Goal: Information Seeking & Learning: Learn about a topic

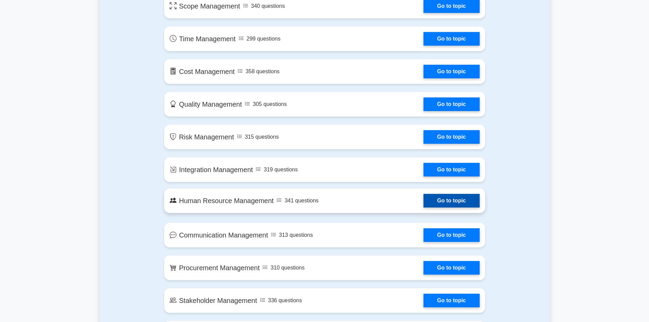
scroll to position [443, 0]
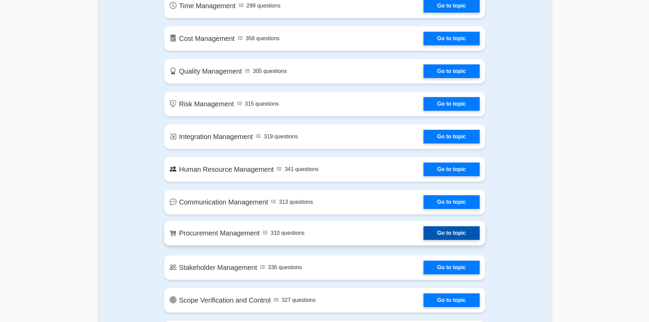
click at [449, 239] on link "Go to topic" at bounding box center [451, 233] width 56 height 14
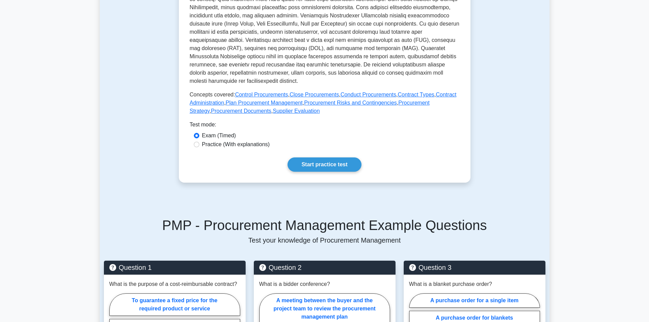
scroll to position [238, 0]
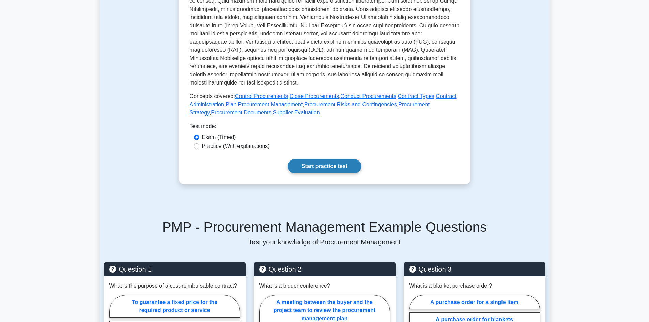
click at [320, 173] on link "Start practice test" at bounding box center [324, 166] width 74 height 14
click at [233, 150] on label "Practice (With explanations)" at bounding box center [236, 146] width 68 height 8
click at [199, 149] on input "Practice (With explanations)" at bounding box center [196, 145] width 5 height 5
radio input "true"
click at [333, 173] on link "Start practice test" at bounding box center [324, 166] width 74 height 14
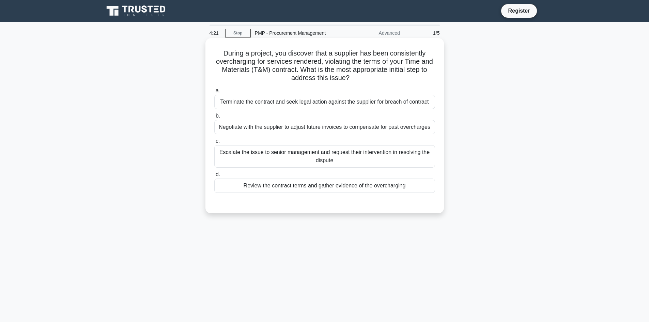
click at [345, 187] on div "Review the contract terms and gather evidence of the overcharging" at bounding box center [324, 185] width 221 height 14
click at [214, 177] on input "d. Review the contract terms and gather evidence of the overcharging" at bounding box center [214, 174] width 0 height 4
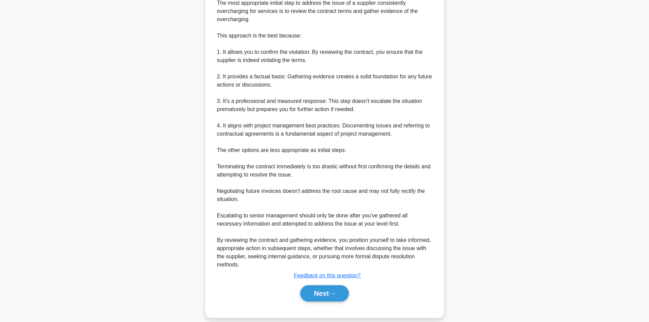
scroll to position [229, 0]
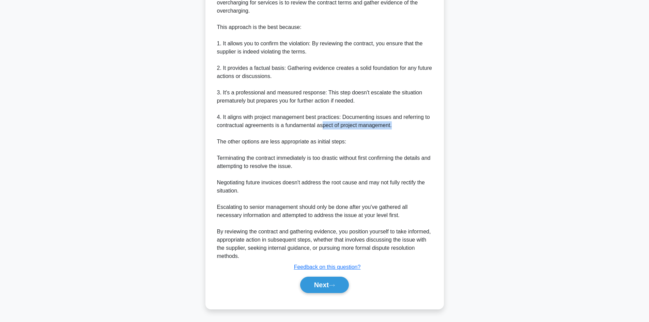
drag, startPoint x: 322, startPoint y: 123, endPoint x: 414, endPoint y: 126, distance: 92.3
click at [398, 122] on div "The most appropriate initial step to address the issue of a supplier consistent…" at bounding box center [324, 125] width 215 height 270
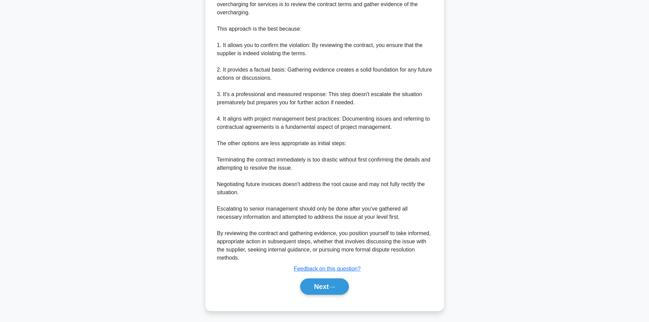
click at [476, 139] on div "During a project, you discover that a supplier has been consistently overchargi…" at bounding box center [325, 65] width 450 height 508
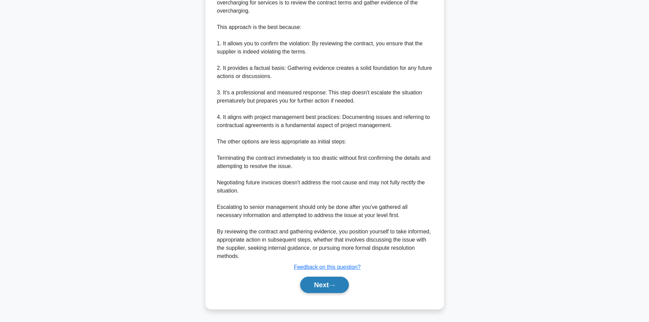
click at [323, 283] on button "Next" at bounding box center [324, 285] width 49 height 16
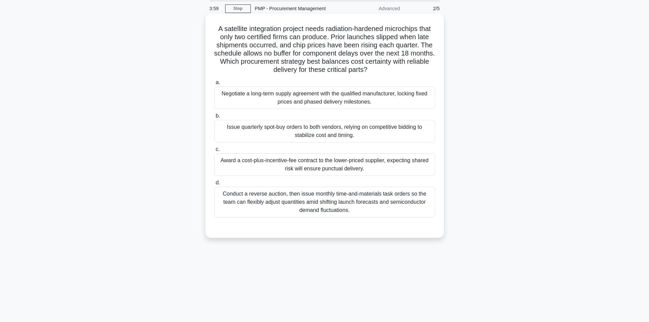
scroll to position [0, 0]
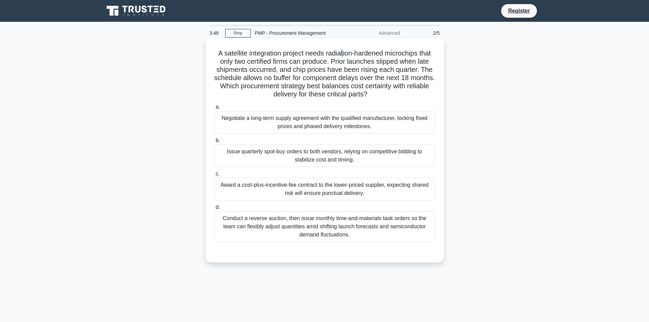
click at [343, 57] on h5 "A satellite integration project needs radiation-hardened microchips that only t…" at bounding box center [325, 74] width 222 height 50
drag, startPoint x: 302, startPoint y: 70, endPoint x: 422, endPoint y: 68, distance: 119.9
click at [422, 68] on h5 "A satellite integration project needs radiation-hardened microchips that only t…" at bounding box center [325, 74] width 222 height 50
click at [404, 72] on h5 "A satellite integration project needs radiation-hardened microchips that only t…" at bounding box center [325, 74] width 222 height 50
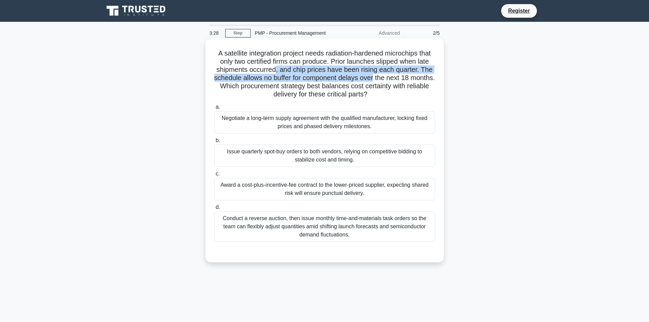
drag, startPoint x: 274, startPoint y: 66, endPoint x: 389, endPoint y: 77, distance: 115.9
click at [389, 77] on h5 "A satellite integration project needs radiation-hardened microchips that only t…" at bounding box center [325, 74] width 222 height 50
click at [385, 81] on h5 "A satellite integration project needs radiation-hardened microchips that only t…" at bounding box center [325, 74] width 222 height 50
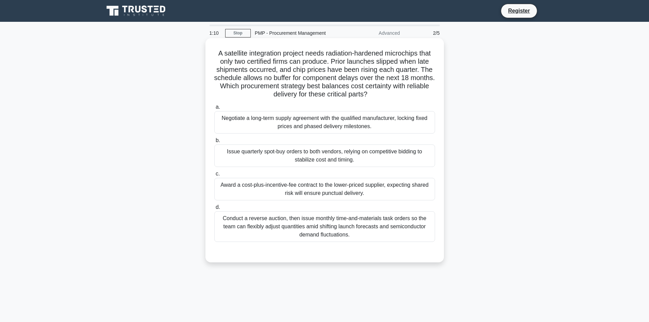
click at [282, 120] on div "Negotiate a long-term supply agreement with the qualified manufacturer, locking…" at bounding box center [324, 122] width 221 height 22
click at [214, 109] on input "a. Negotiate a long-term supply agreement with the qualified manufacturer, lock…" at bounding box center [214, 107] width 0 height 4
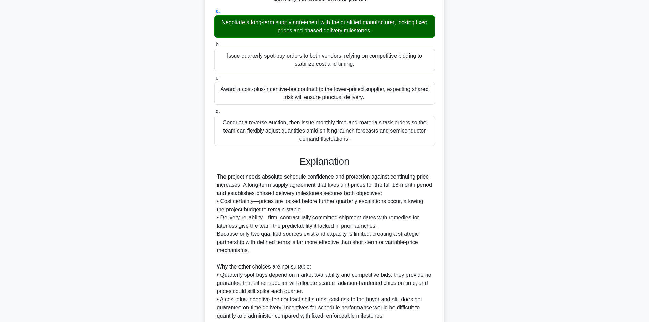
scroll to position [180, 0]
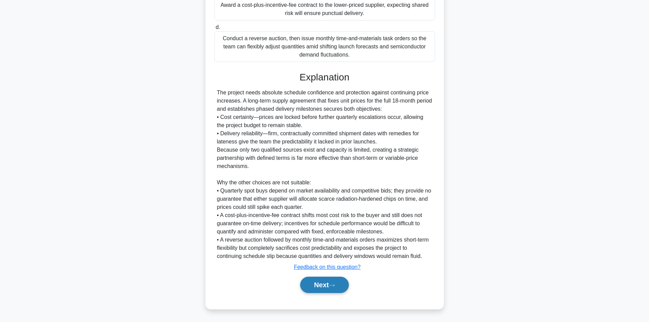
click at [314, 287] on button "Next" at bounding box center [324, 285] width 49 height 16
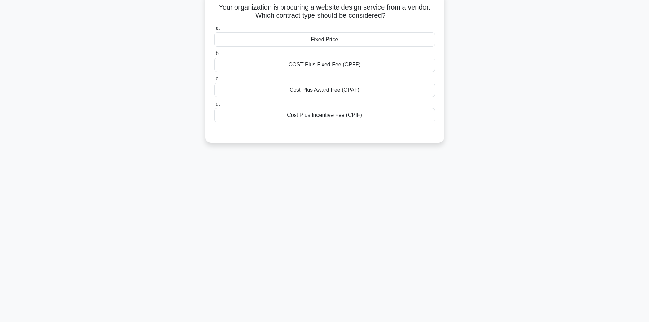
scroll to position [0, 0]
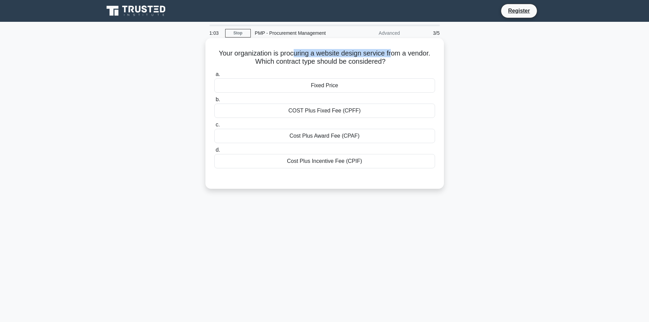
drag, startPoint x: 295, startPoint y: 51, endPoint x: 394, endPoint y: 51, distance: 98.4
click at [394, 51] on h5 "Your organization is procuring a website design service from a vendor. Which co…" at bounding box center [325, 57] width 222 height 17
click at [402, 61] on h5 "Your organization is procuring a website design service from a vendor. Which co…" at bounding box center [325, 57] width 222 height 17
drag, startPoint x: 280, startPoint y: 51, endPoint x: 373, endPoint y: 63, distance: 93.1
click at [373, 63] on h5 "Your organization is procuring a website design service from a vendor. Which co…" at bounding box center [325, 57] width 222 height 17
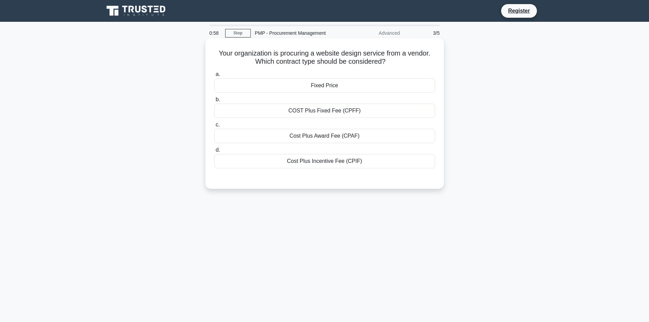
click at [393, 66] on icon ".spinner_0XTQ{transform-origin:center;animation:spinner_y6GP .75s linear infini…" at bounding box center [390, 62] width 8 height 8
click at [310, 64] on h5 "Your organization is procuring a website design service from a vendor. Which co…" at bounding box center [325, 57] width 222 height 17
drag, startPoint x: 292, startPoint y: 52, endPoint x: 356, endPoint y: 52, distance: 63.7
click at [356, 52] on h5 "Your organization is procuring a website design service from a vendor. Which co…" at bounding box center [325, 57] width 222 height 17
click at [447, 56] on div "Your organization is procuring a website design service from a vendor. Which co…" at bounding box center [325, 119] width 450 height 159
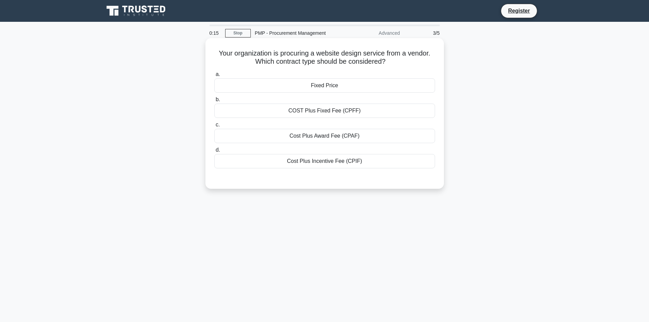
click at [344, 89] on div "Fixed Price" at bounding box center [324, 85] width 221 height 14
click at [214, 77] on input "a. Fixed Price" at bounding box center [214, 74] width 0 height 4
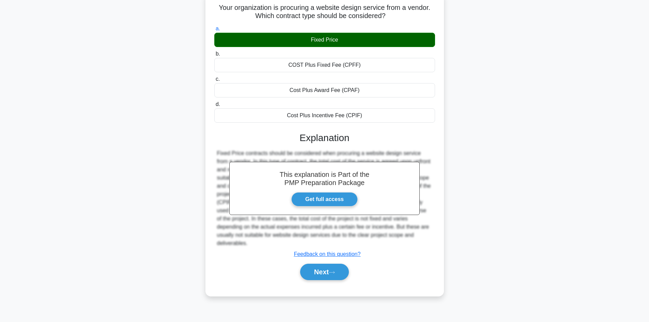
scroll to position [46, 0]
click at [345, 264] on button "Next" at bounding box center [324, 271] width 49 height 16
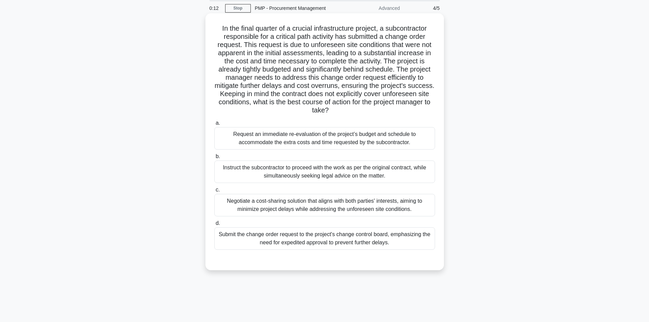
scroll to position [0, 0]
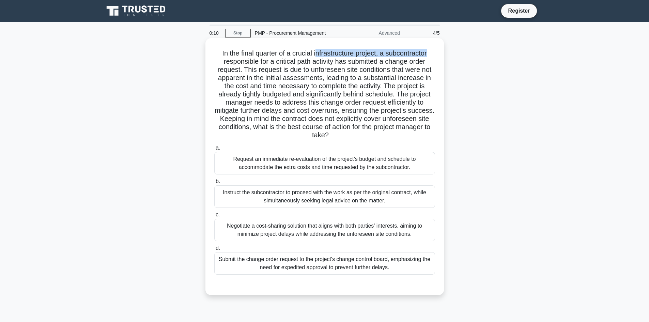
drag, startPoint x: 315, startPoint y: 52, endPoint x: 441, endPoint y: 55, distance: 126.7
click at [441, 55] on div "In the final quarter of a crucial infrastructure project, a subcontractor respo…" at bounding box center [324, 166] width 238 height 257
click at [436, 74] on div "In the final quarter of a crucial infrastructure project, a subcontractor respo…" at bounding box center [324, 166] width 233 height 251
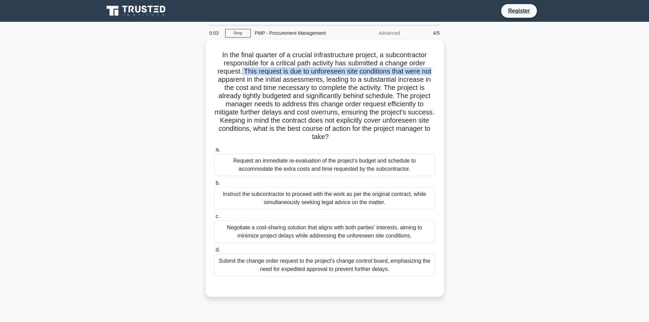
drag, startPoint x: 240, startPoint y: 70, endPoint x: 444, endPoint y: 71, distance: 204.0
click at [444, 71] on div "In the final quarter of a crucial infrastructure project, a subcontractor respo…" at bounding box center [325, 172] width 450 height 265
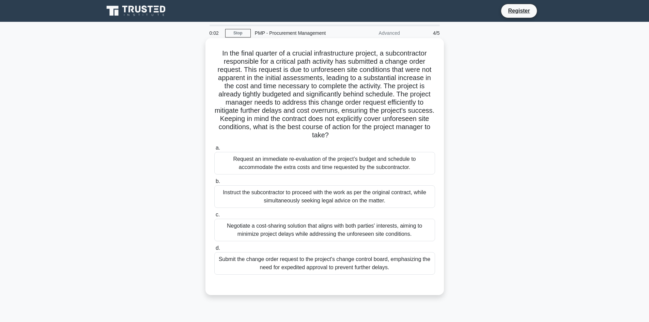
click at [424, 95] on h5 "In the final quarter of a crucial infrastructure project, a subcontractor respo…" at bounding box center [325, 94] width 222 height 91
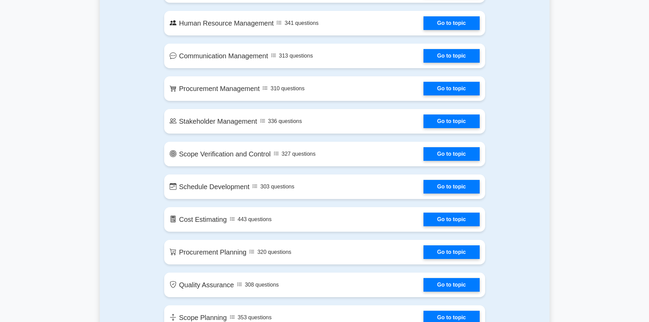
scroll to position [579, 0]
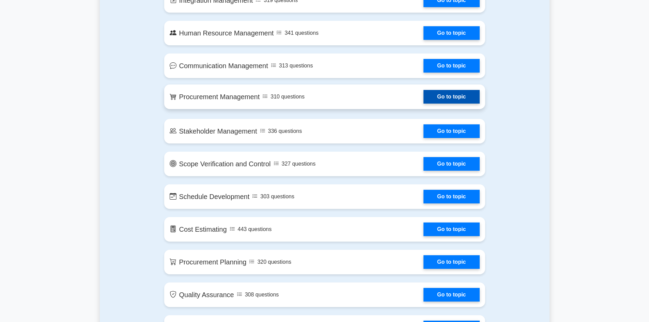
click at [442, 100] on link "Go to topic" at bounding box center [451, 97] width 56 height 14
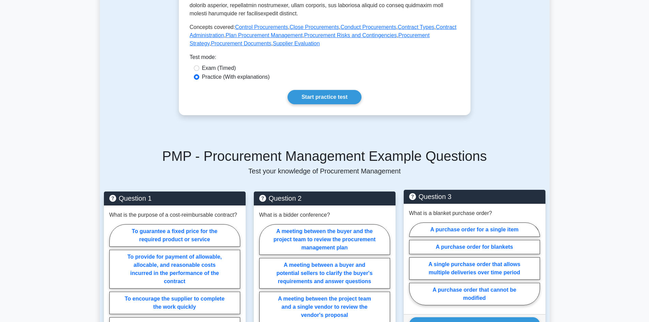
scroll to position [307, 0]
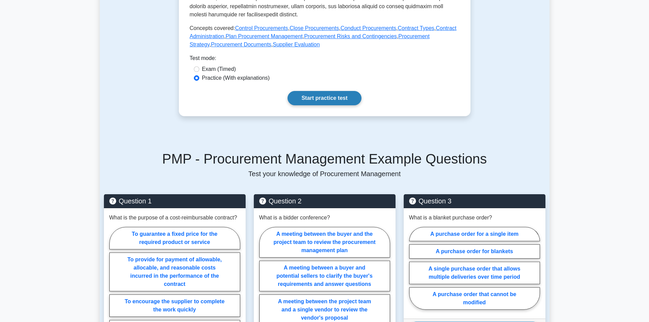
click at [339, 105] on link "Start practice test" at bounding box center [324, 98] width 74 height 14
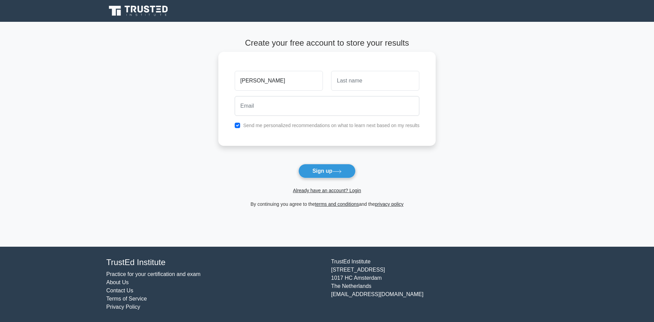
type input "[PERSON_NAME]"
type input "U"
type input "Ortu"
click at [327, 110] on input "email" at bounding box center [327, 106] width 185 height 20
click at [427, 182] on div "Already have an account? Login" at bounding box center [327, 186] width 218 height 16
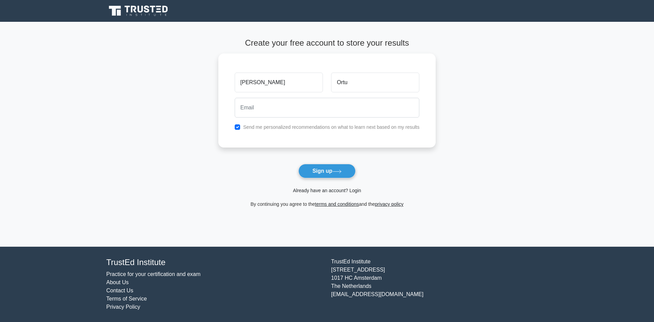
click at [330, 193] on link "Already have an account? Login" at bounding box center [327, 190] width 68 height 5
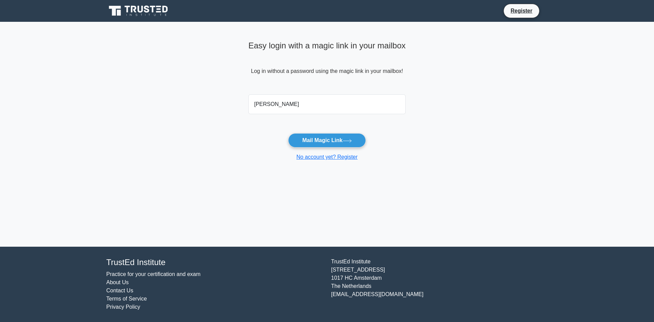
type input "lucaortu@gmail.com"
click at [359, 142] on button "Mail Magic Link" at bounding box center [326, 140] width 77 height 14
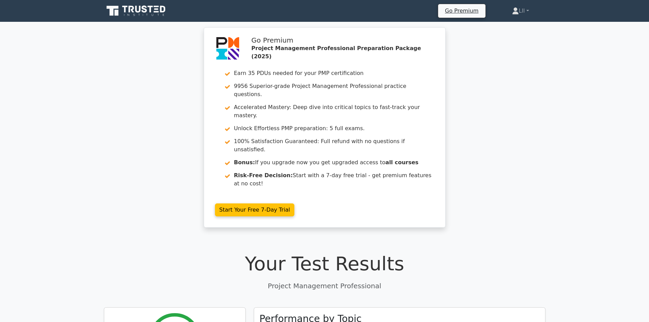
click at [149, 13] on icon at bounding box center [136, 10] width 65 height 13
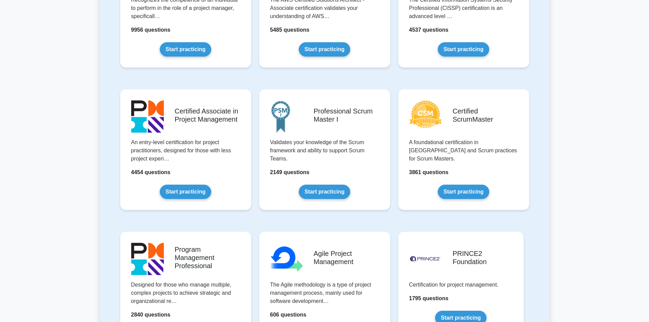
scroll to position [102, 0]
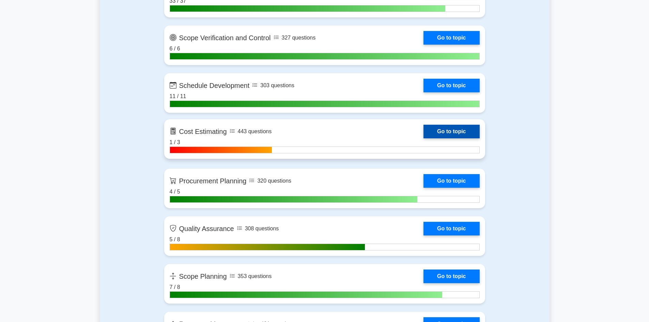
scroll to position [988, 0]
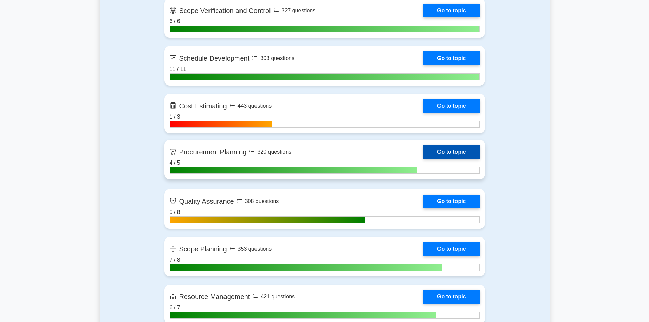
click at [470, 156] on link "Go to topic" at bounding box center [451, 152] width 56 height 14
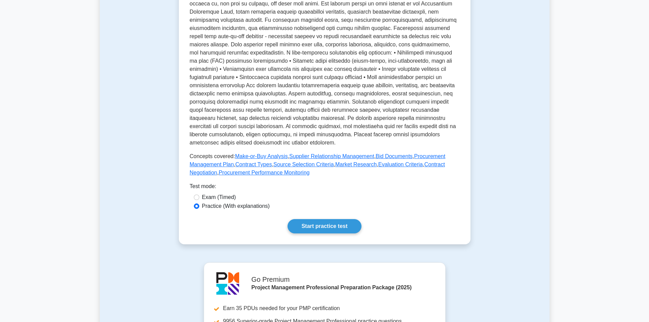
scroll to position [307, 0]
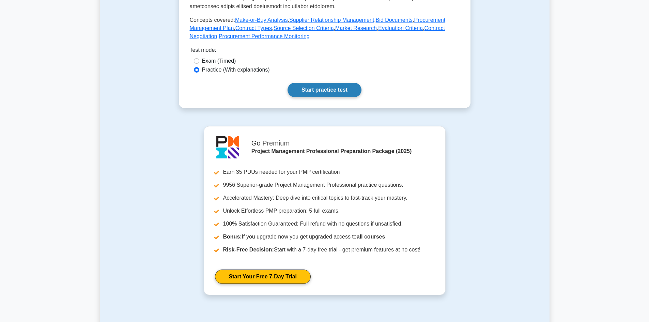
click at [348, 85] on link "Start practice test" at bounding box center [324, 90] width 74 height 14
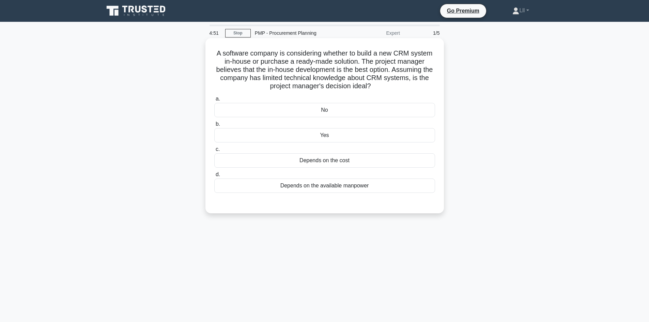
drag, startPoint x: 220, startPoint y: 71, endPoint x: 443, endPoint y: 84, distance: 223.2
click at [443, 84] on div "A software company is considering whether to build a new CRM system in-house or…" at bounding box center [324, 125] width 238 height 175
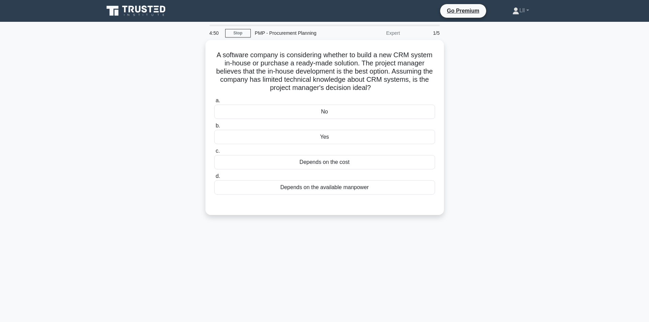
click at [476, 88] on div "A software company is considering whether to build a new CRM system in-house or…" at bounding box center [325, 131] width 450 height 183
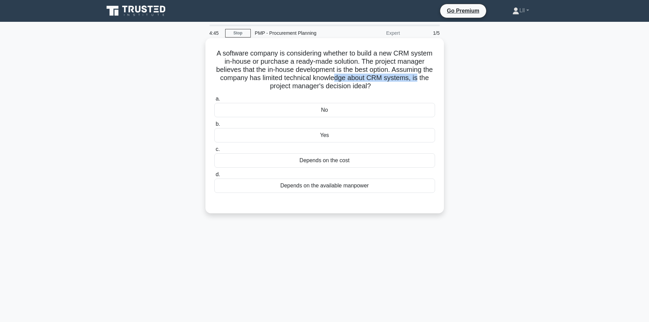
drag, startPoint x: 346, startPoint y: 78, endPoint x: 442, endPoint y: 78, distance: 95.4
click at [442, 78] on div "A software company is considering whether to build a new CRM system in-house or…" at bounding box center [324, 125] width 238 height 175
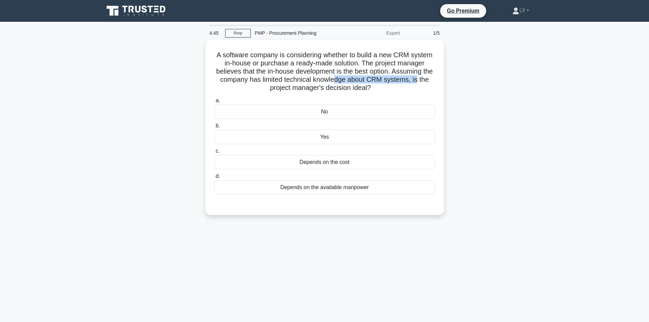
click at [456, 80] on div "A software company is considering whether to build a new CRM system in-house or…" at bounding box center [325, 131] width 450 height 183
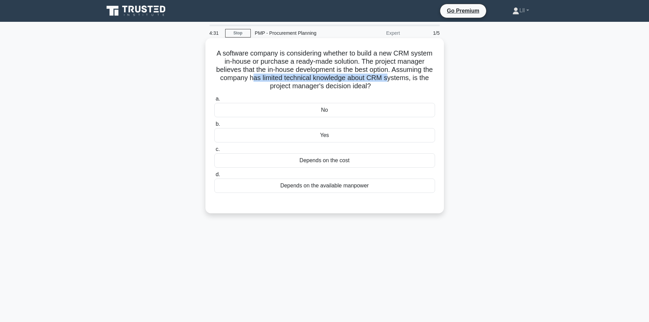
drag, startPoint x: 265, startPoint y: 78, endPoint x: 403, endPoint y: 75, distance: 138.3
click at [403, 75] on h5 "A software company is considering whether to build a new CRM system in-house or…" at bounding box center [325, 70] width 222 height 42
click at [417, 76] on h5 "A software company is considering whether to build a new CRM system in-house or…" at bounding box center [325, 70] width 222 height 42
click at [349, 111] on div "No" at bounding box center [324, 110] width 221 height 14
click at [214, 101] on input "a. No" at bounding box center [214, 99] width 0 height 4
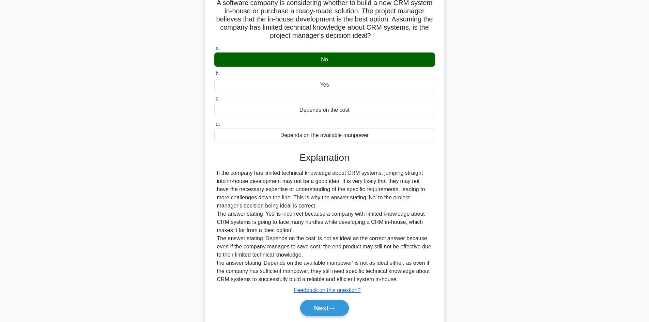
scroll to position [40, 0]
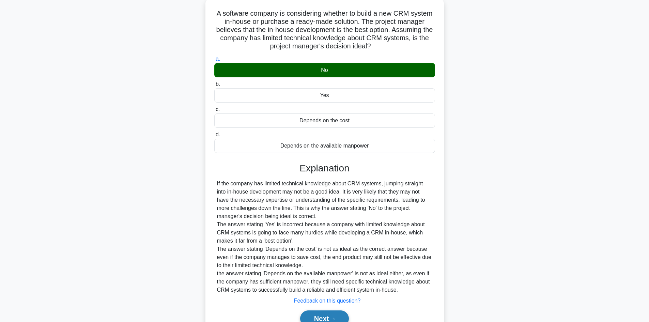
click at [341, 315] on button "Next" at bounding box center [324, 318] width 49 height 16
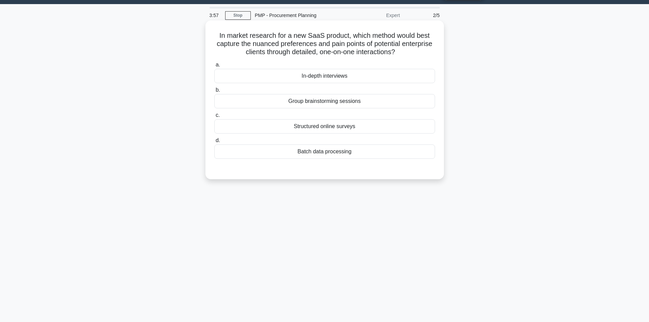
scroll to position [6, 0]
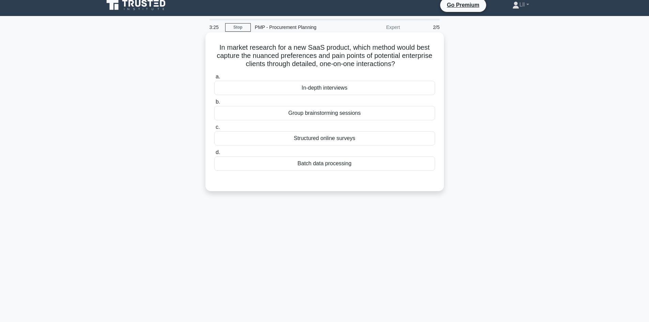
click at [340, 87] on div "In-depth interviews" at bounding box center [324, 88] width 221 height 14
click at [214, 79] on input "a. In-depth interviews" at bounding box center [214, 77] width 0 height 4
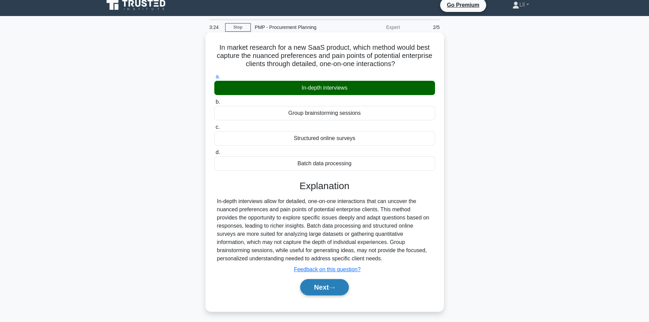
click at [344, 286] on button "Next" at bounding box center [324, 287] width 49 height 16
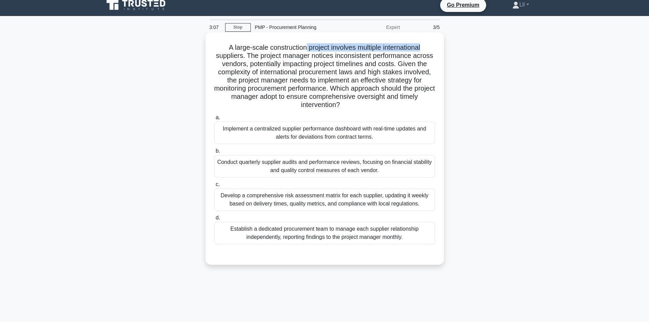
drag, startPoint x: 306, startPoint y: 47, endPoint x: 441, endPoint y: 45, distance: 134.9
click at [441, 45] on div "A large-scale construction project involves multiple international suppliers. T…" at bounding box center [324, 148] width 233 height 227
drag, startPoint x: 300, startPoint y: 47, endPoint x: 423, endPoint y: 41, distance: 122.5
click at [423, 41] on div "A large-scale construction project involves multiple international suppliers. T…" at bounding box center [324, 148] width 233 height 227
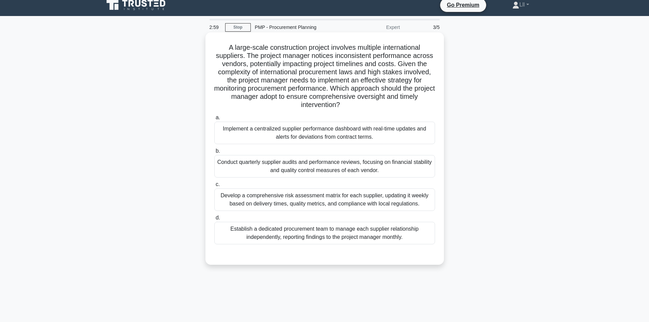
click at [394, 58] on h5 "A large-scale construction project involves multiple international suppliers. T…" at bounding box center [325, 76] width 222 height 66
drag, startPoint x: 263, startPoint y: 58, endPoint x: 337, endPoint y: 58, distance: 73.9
click at [337, 58] on h5 "A large-scale construction project involves multiple international suppliers. T…" at bounding box center [325, 76] width 222 height 66
click at [368, 66] on h5 "A large-scale construction project involves multiple international suppliers. T…" at bounding box center [325, 76] width 222 height 66
drag, startPoint x: 338, startPoint y: 56, endPoint x: 393, endPoint y: 56, distance: 55.2
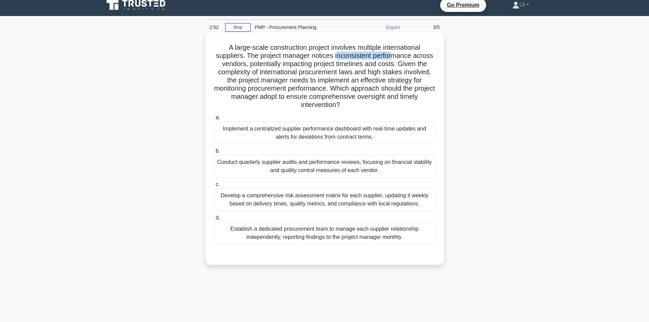
click at [393, 56] on h5 "A large-scale construction project involves multiple international suppliers. T…" at bounding box center [325, 76] width 222 height 66
drag, startPoint x: 363, startPoint y: 65, endPoint x: 419, endPoint y: 64, distance: 55.9
click at [419, 64] on h5 "A large-scale construction project involves multiple international suppliers. T…" at bounding box center [325, 76] width 222 height 66
click at [426, 64] on h5 "A large-scale construction project involves multiple international suppliers. T…" at bounding box center [325, 76] width 222 height 66
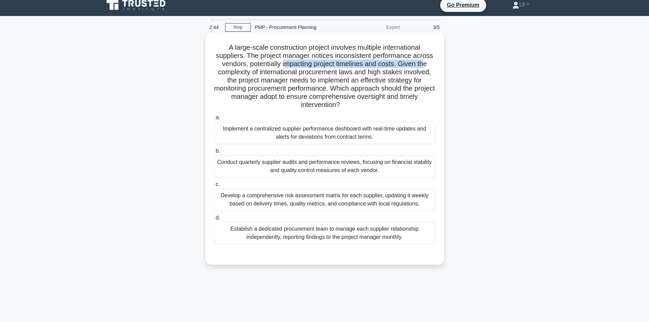
drag, startPoint x: 285, startPoint y: 68, endPoint x: 426, endPoint y: 68, distance: 141.7
click at [426, 68] on h5 "A large-scale construction project involves multiple international suppliers. T…" at bounding box center [325, 76] width 222 height 66
click at [420, 75] on h5 "A large-scale construction project involves multiple international suppliers. T…" at bounding box center [325, 76] width 222 height 66
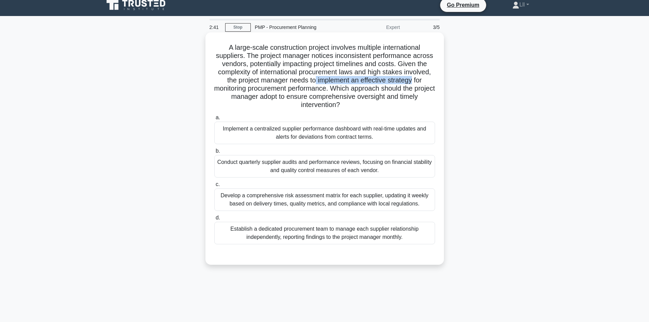
drag, startPoint x: 326, startPoint y: 82, endPoint x: 426, endPoint y: 79, distance: 100.2
click at [419, 80] on h5 "A large-scale construction project involves multiple international suppliers. T…" at bounding box center [325, 76] width 222 height 66
click at [430, 84] on h5 "A large-scale construction project involves multiple international suppliers. T…" at bounding box center [325, 76] width 222 height 66
drag, startPoint x: 307, startPoint y: 89, endPoint x: 415, endPoint y: 85, distance: 108.4
click at [415, 85] on h5 "A large-scale construction project involves multiple international suppliers. T…" at bounding box center [325, 76] width 222 height 66
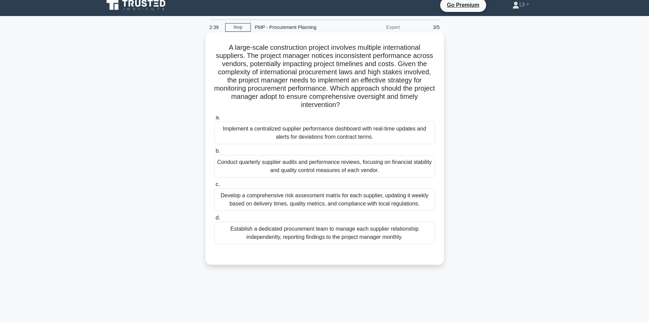
click at [420, 86] on h5 "A large-scale construction project involves multiple international suppliers. T…" at bounding box center [325, 76] width 222 height 66
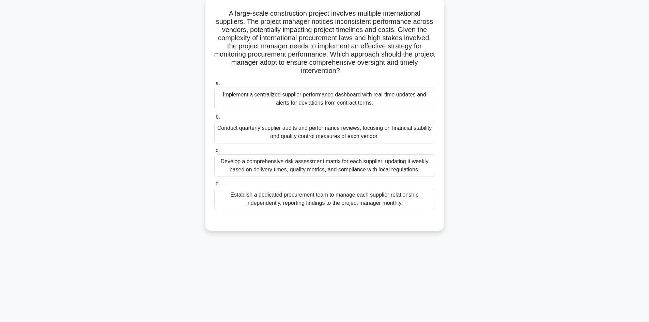
click at [348, 170] on div "Develop a comprehensive risk assessment matrix for each supplier, updating it w…" at bounding box center [324, 165] width 221 height 22
click at [214, 153] on input "c. Develop a comprehensive risk assessment matrix for each supplier, updating i…" at bounding box center [214, 150] width 0 height 4
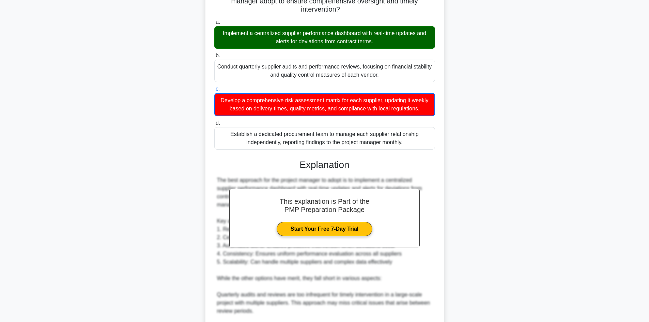
scroll to position [244, 0]
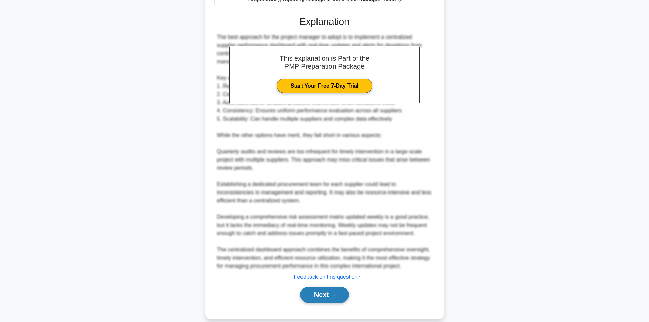
click at [339, 296] on button "Next" at bounding box center [324, 294] width 49 height 16
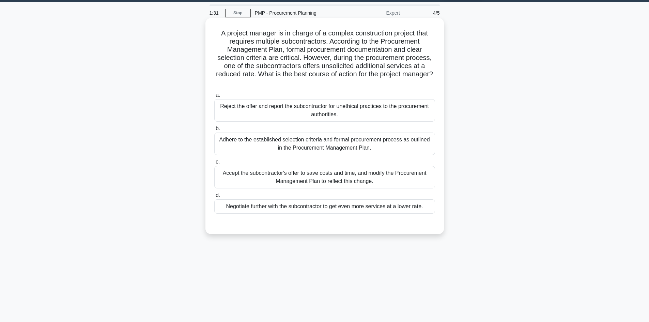
scroll to position [0, 0]
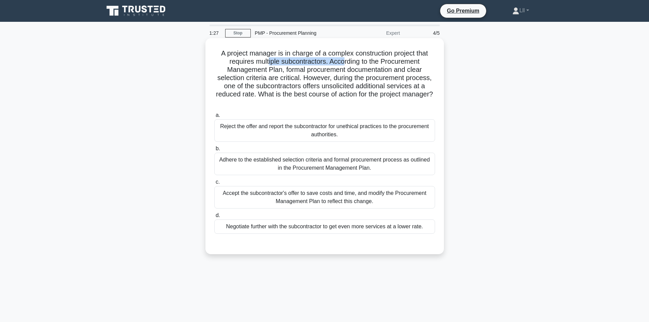
drag, startPoint x: 267, startPoint y: 63, endPoint x: 344, endPoint y: 62, distance: 77.3
click at [344, 62] on h5 "A project manager is in charge of a complex construction project that requires …" at bounding box center [325, 78] width 222 height 58
click at [371, 62] on h5 "A project manager is in charge of a complex construction project that requires …" at bounding box center [325, 78] width 222 height 58
drag, startPoint x: 309, startPoint y: 83, endPoint x: 414, endPoint y: 80, distance: 104.6
click at [414, 80] on h5 "A project manager is in charge of a complex construction project that requires …" at bounding box center [325, 78] width 222 height 58
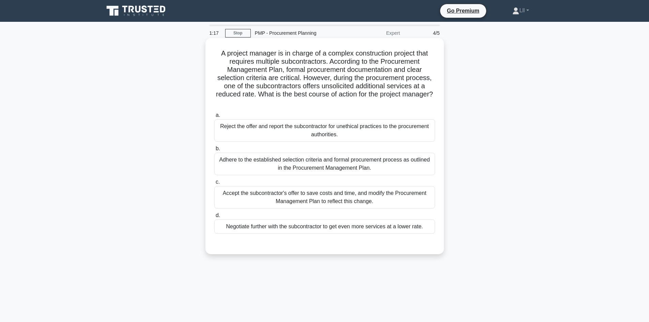
click at [357, 80] on h5 "A project manager is in charge of a complex construction project that requires …" at bounding box center [325, 78] width 222 height 58
click at [317, 87] on h5 "A project manager is in charge of a complex construction project that requires …" at bounding box center [325, 78] width 222 height 58
drag, startPoint x: 348, startPoint y: 53, endPoint x: 428, endPoint y: 52, distance: 80.4
click at [428, 52] on h5 "A project manager is in charge of a complex construction project that requires …" at bounding box center [325, 78] width 222 height 58
click at [428, 60] on h5 "A project manager is in charge of a complex construction project that requires …" at bounding box center [325, 78] width 222 height 58
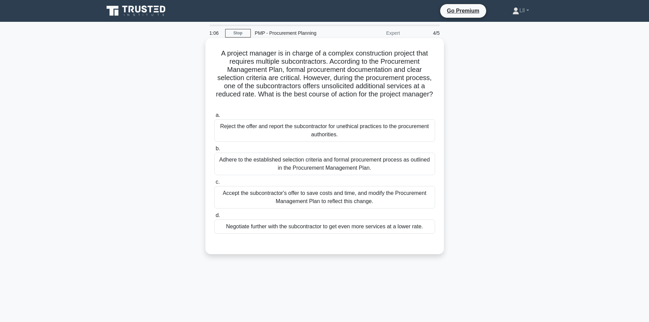
click at [390, 64] on h5 "A project manager is in charge of a complex construction project that requires …" at bounding box center [325, 78] width 222 height 58
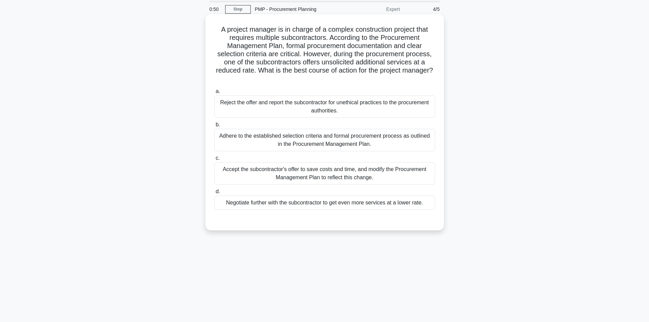
scroll to position [12, 0]
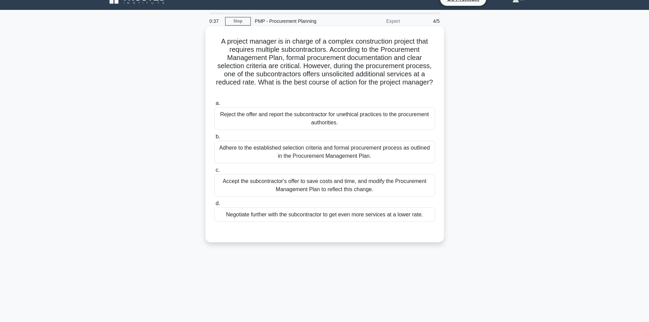
click at [363, 156] on div "Adhere to the established selection criteria and formal procurement process as …" at bounding box center [324, 152] width 221 height 22
click at [214, 139] on input "b. Adhere to the established selection criteria and formal procurement process …" at bounding box center [214, 137] width 0 height 4
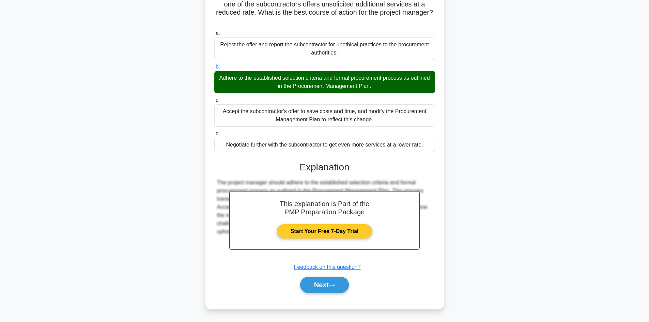
scroll to position [82, 0]
click at [337, 279] on button "Next" at bounding box center [324, 285] width 49 height 16
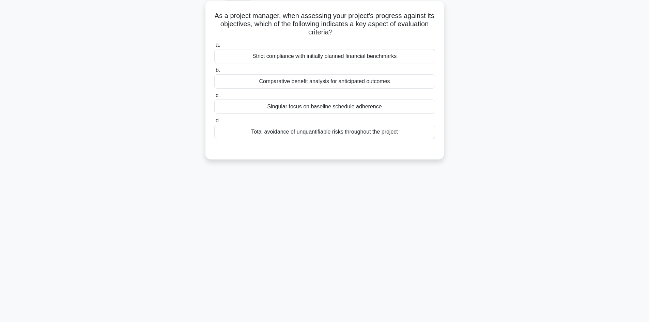
scroll to position [0, 0]
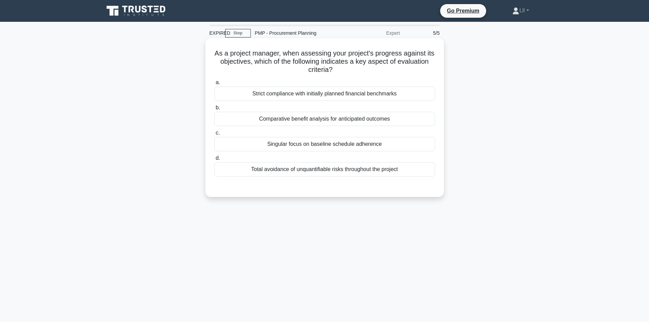
click at [354, 96] on div "Strict compliance with initially planned financial benchmarks" at bounding box center [324, 94] width 221 height 14
click at [214, 85] on input "a. Strict compliance with initially planned financial benchmarks" at bounding box center [214, 82] width 0 height 4
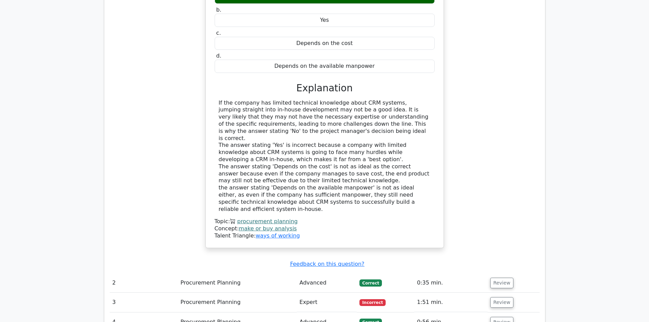
scroll to position [783, 0]
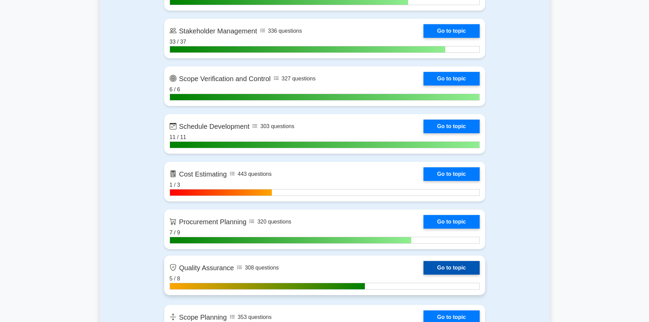
scroll to position [988, 0]
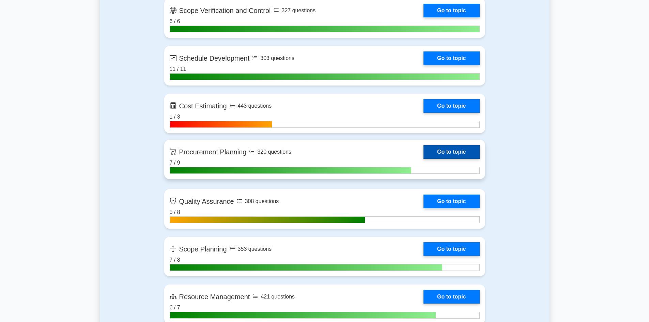
click at [453, 154] on link "Go to topic" at bounding box center [451, 152] width 56 height 14
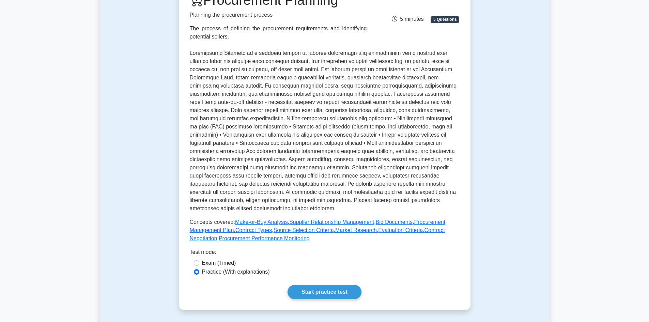
scroll to position [170, 0]
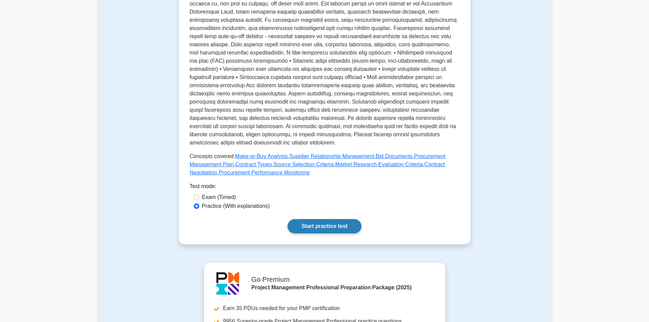
click at [326, 221] on link "Start practice test" at bounding box center [324, 226] width 74 height 14
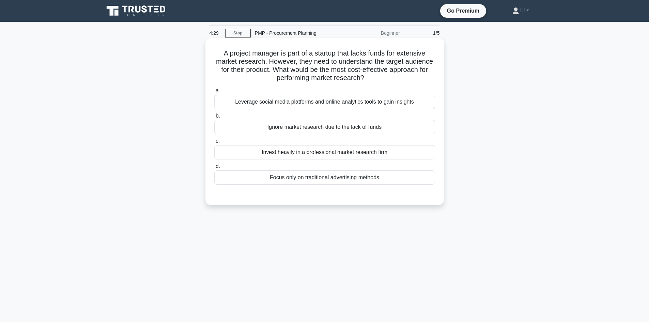
click at [291, 102] on div "Leverage social media platforms and online analytics tools to gain insights" at bounding box center [324, 102] width 221 height 14
click at [214, 93] on input "a. Leverage social media platforms and online analytics tools to gain insights" at bounding box center [214, 91] width 0 height 4
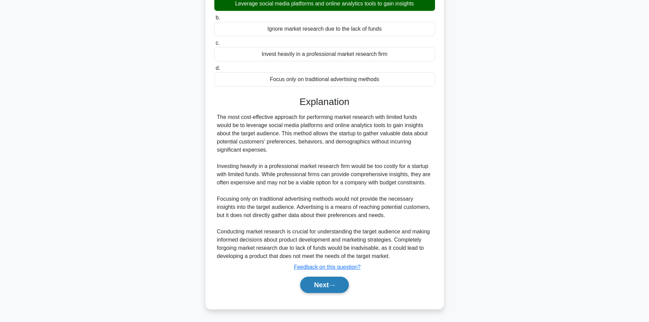
click at [342, 283] on button "Next" at bounding box center [324, 285] width 49 height 16
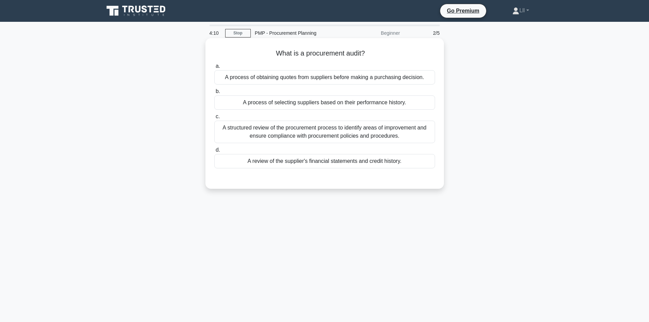
click at [340, 136] on div "A structured review of the procurement process to identify areas of improvement…" at bounding box center [324, 132] width 221 height 22
click at [214, 119] on input "c. A structured review of the procurement process to identify areas of improvem…" at bounding box center [214, 116] width 0 height 4
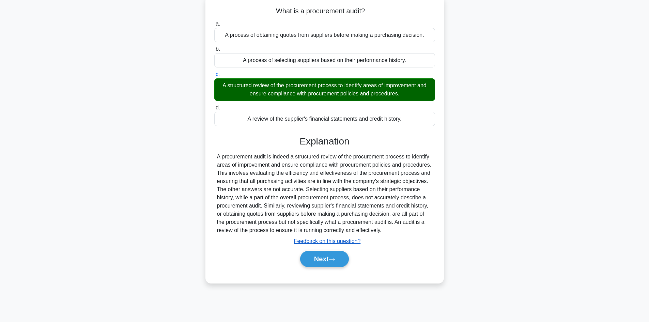
scroll to position [46, 0]
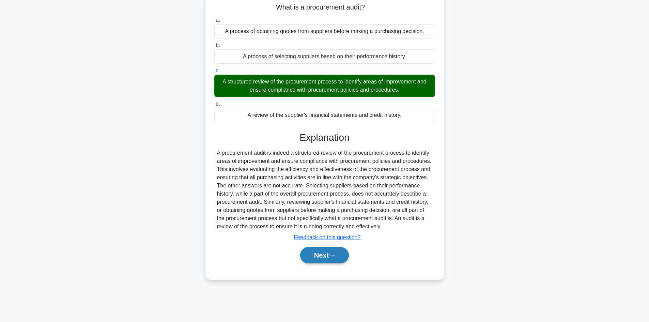
click at [330, 260] on button "Next" at bounding box center [324, 255] width 49 height 16
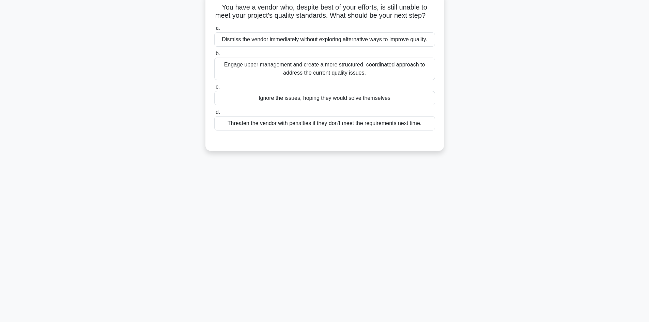
scroll to position [0, 0]
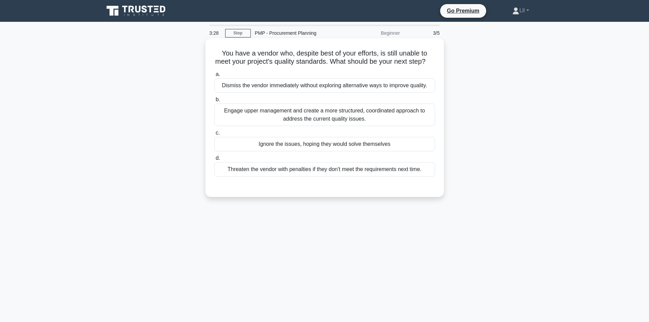
click at [316, 125] on div "Engage upper management and create a more structured, coordinated approach to a…" at bounding box center [324, 115] width 221 height 22
click at [214, 102] on input "b. Engage upper management and create a more structured, coordinated approach t…" at bounding box center [214, 99] width 0 height 4
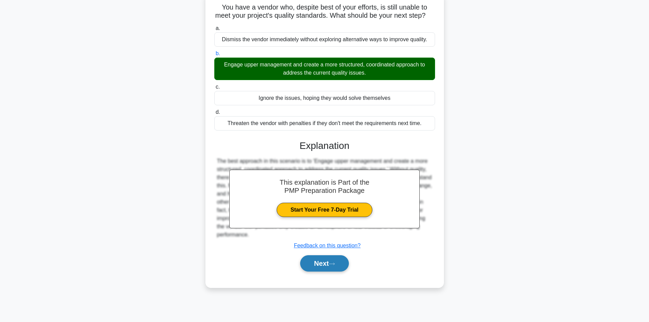
click at [332, 266] on icon at bounding box center [332, 264] width 6 height 4
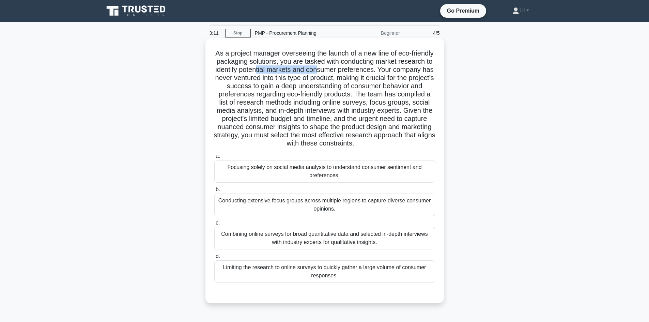
drag, startPoint x: 295, startPoint y: 73, endPoint x: 358, endPoint y: 70, distance: 62.7
click at [358, 70] on h5 "As a project manager overseeing the launch of a new line of eco-friendly packag…" at bounding box center [325, 98] width 222 height 99
click at [392, 66] on h5 "As a project manager overseeing the launch of a new line of eco-friendly packag…" at bounding box center [325, 98] width 222 height 99
click at [324, 78] on h5 "As a project manager overseeing the launch of a new line of eco-friendly packag…" at bounding box center [325, 98] width 222 height 99
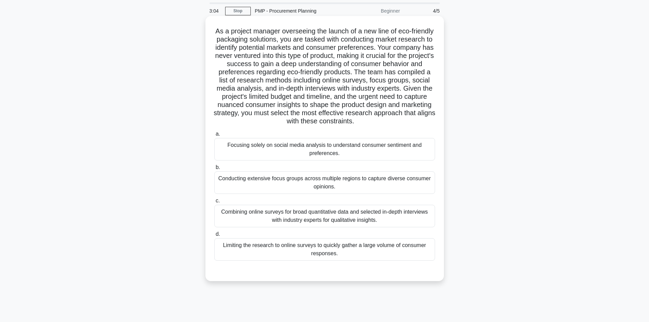
scroll to position [34, 0]
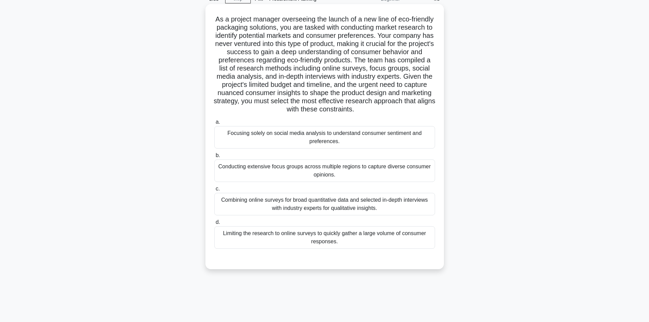
click at [283, 82] on h5 "As a project manager overseeing the launch of a new line of eco-friendly packag…" at bounding box center [325, 64] width 222 height 99
drag, startPoint x: 372, startPoint y: 91, endPoint x: 406, endPoint y: 87, distance: 34.6
click at [406, 87] on h5 "As a project manager overseeing the launch of a new line of eco-friendly packag…" at bounding box center [325, 64] width 222 height 99
click at [336, 109] on h5 "As a project manager overseeing the launch of a new line of eco-friendly packag…" at bounding box center [325, 64] width 222 height 99
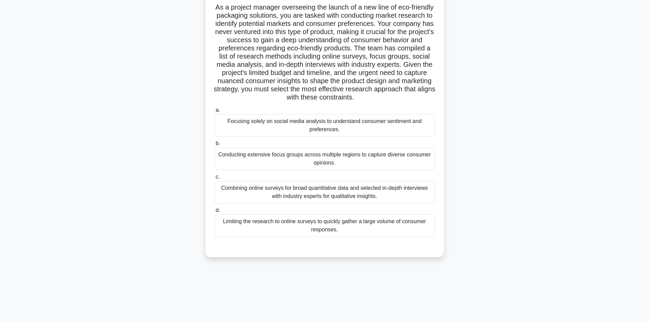
click at [334, 194] on div "Combining online surveys for broad quantitative data and selected in-depth inte…" at bounding box center [324, 192] width 221 height 22
click at [214, 179] on input "c. Combining online surveys for broad quantitative data and selected in-depth i…" at bounding box center [214, 177] width 0 height 4
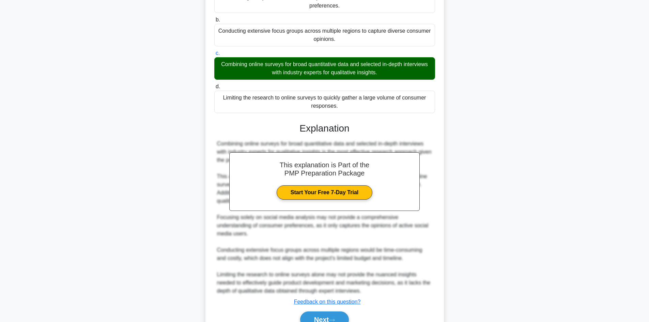
scroll to position [197, 0]
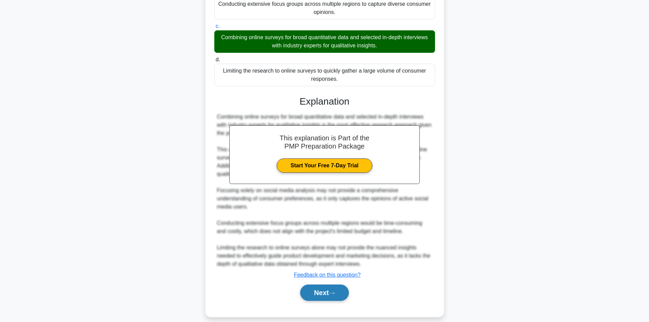
click at [339, 288] on button "Next" at bounding box center [324, 292] width 49 height 16
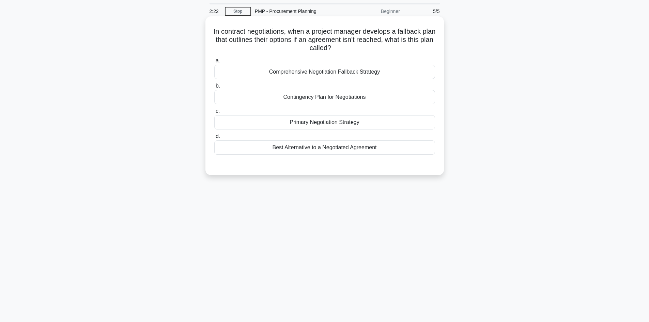
scroll to position [0, 0]
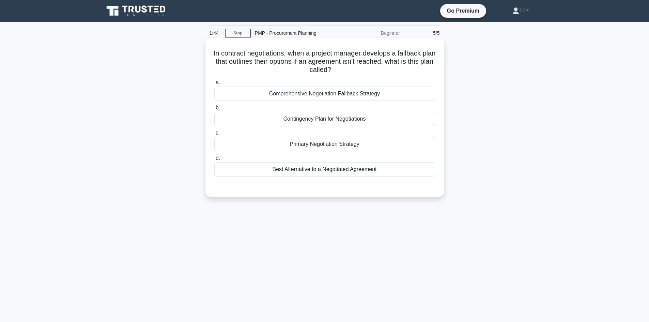
click at [338, 121] on div "Contingency Plan for Negotiations" at bounding box center [324, 119] width 221 height 14
click at [214, 110] on input "b. Contingency Plan for Negotiations" at bounding box center [214, 108] width 0 height 4
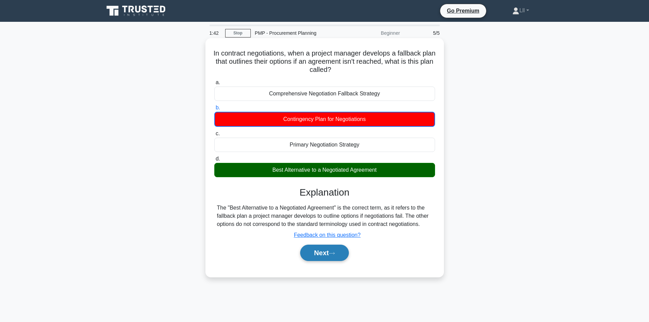
click at [335, 254] on icon at bounding box center [332, 253] width 6 height 4
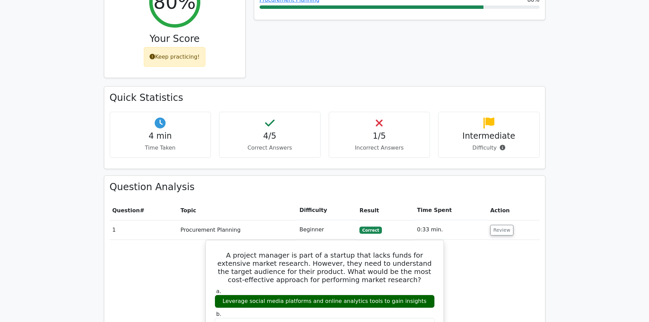
scroll to position [341, 0]
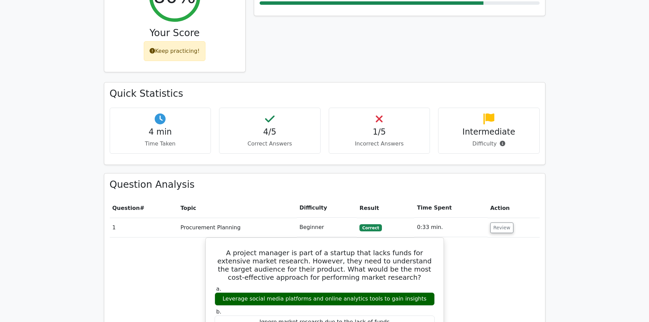
click at [176, 41] on div "Keep practicing!" at bounding box center [175, 51] width 62 height 20
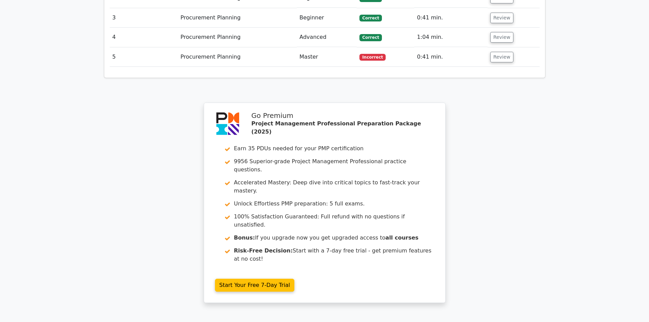
scroll to position [1002, 0]
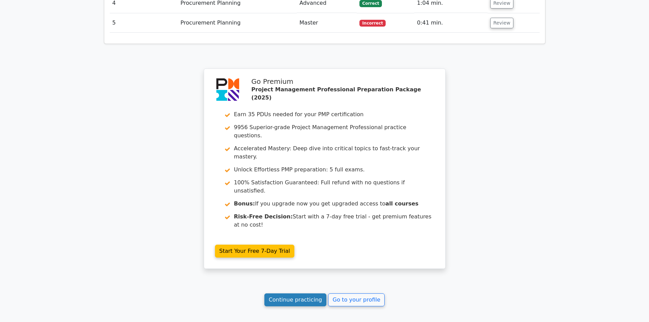
click at [286, 293] on link "Continue practicing" at bounding box center [295, 299] width 62 height 13
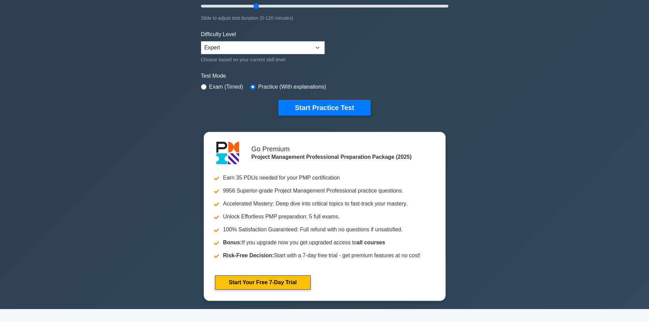
scroll to position [34, 0]
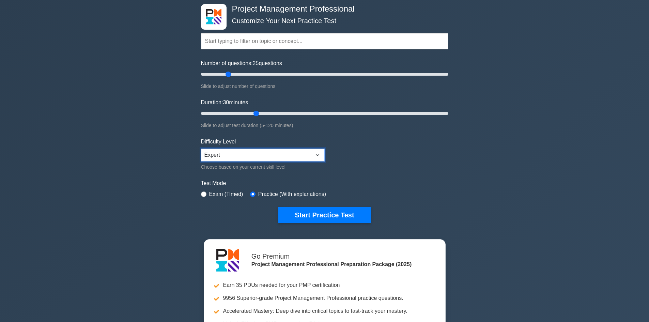
click at [288, 153] on select "Beginner Intermediate Expert" at bounding box center [263, 155] width 124 height 13
click at [201, 149] on select "Beginner Intermediate Expert" at bounding box center [263, 155] width 124 height 13
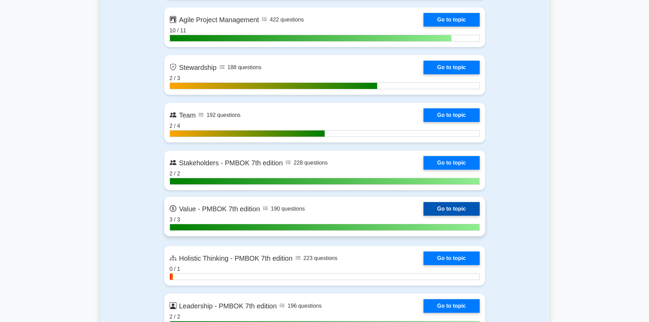
scroll to position [1873, 0]
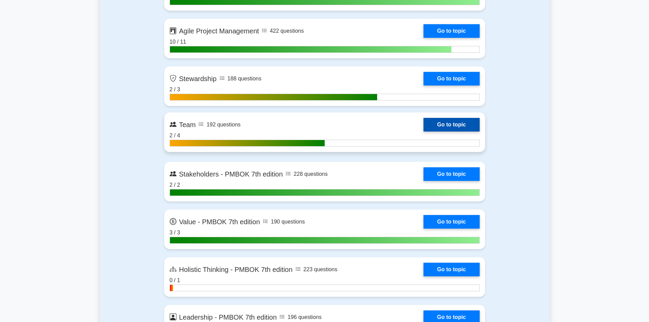
click at [449, 127] on link "Go to topic" at bounding box center [451, 125] width 56 height 14
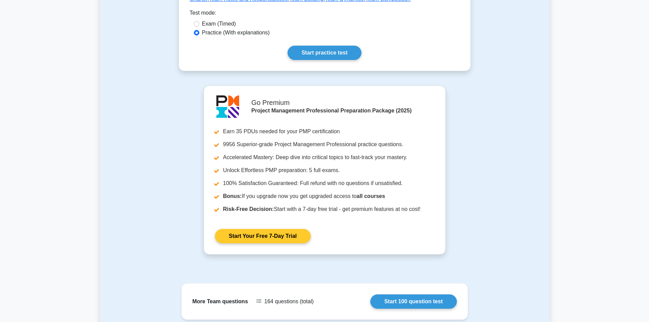
scroll to position [272, 0]
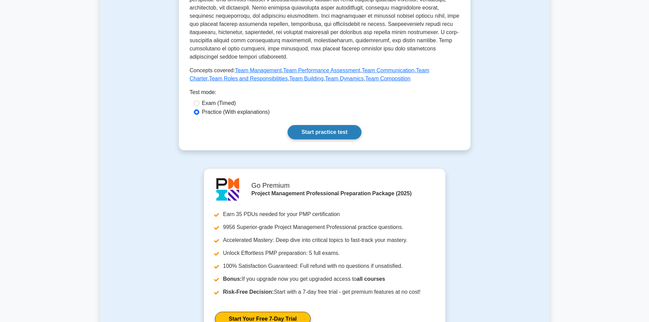
click at [324, 125] on link "Start practice test" at bounding box center [324, 132] width 74 height 14
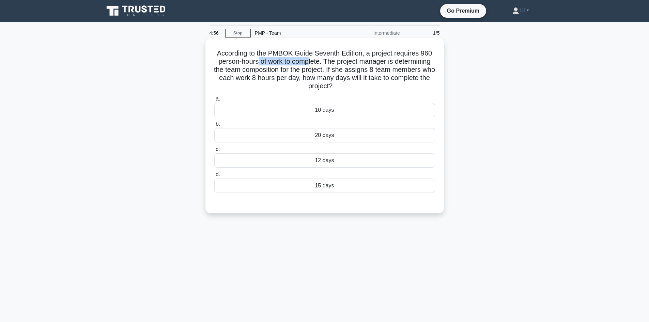
drag, startPoint x: 256, startPoint y: 62, endPoint x: 309, endPoint y: 62, distance: 52.8
click at [309, 62] on h5 "According to the PMBOK Guide Seventh Edition, a project requires 960 person-hou…" at bounding box center [325, 70] width 222 height 42
click at [354, 67] on h5 "According to the PMBOK Guide Seventh Edition, a project requires 960 person-hou…" at bounding box center [325, 70] width 222 height 42
drag, startPoint x: 340, startPoint y: 59, endPoint x: 441, endPoint y: 58, distance: 100.8
click at [441, 58] on div "According to the PMBOK Guide Seventh Edition, a project requires 960 person-hou…" at bounding box center [324, 126] width 233 height 170
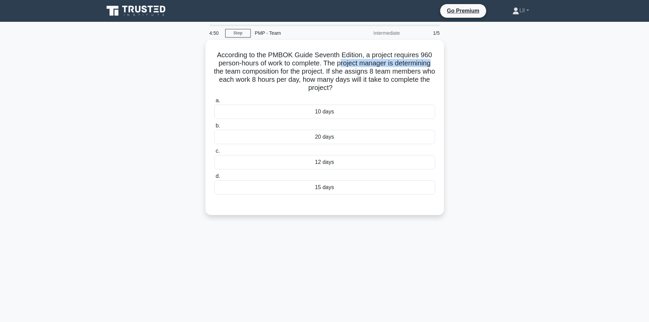
click at [455, 67] on div "According to the PMBOK Guide Seventh Edition, a project requires 960 person-hou…" at bounding box center [325, 131] width 450 height 183
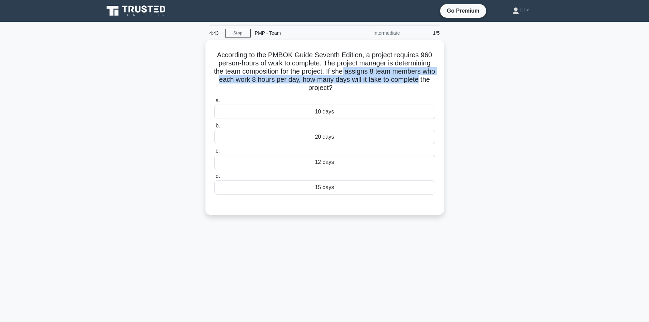
drag, startPoint x: 352, startPoint y: 68, endPoint x: 465, endPoint y: 83, distance: 113.8
click at [465, 83] on div "According to the PMBOK Guide Seventh Edition, a project requires 960 person-hou…" at bounding box center [325, 131] width 450 height 183
click at [475, 81] on div "According to the PMBOK Guide Seventh Edition, a project requires 960 person-hou…" at bounding box center [325, 131] width 450 height 183
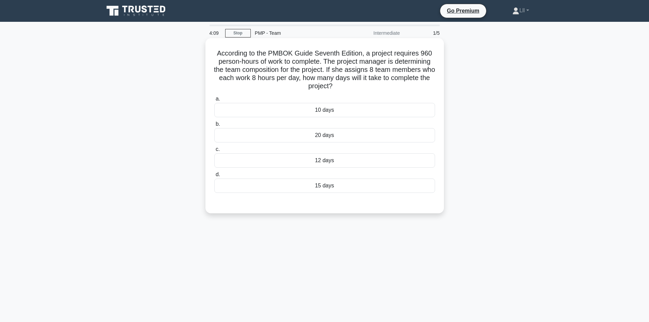
click at [320, 186] on div "15 days" at bounding box center [324, 185] width 221 height 14
click at [214, 177] on input "d. 15 days" at bounding box center [214, 174] width 0 height 4
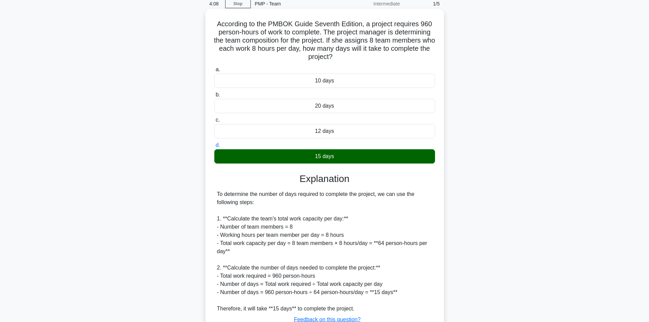
scroll to position [82, 0]
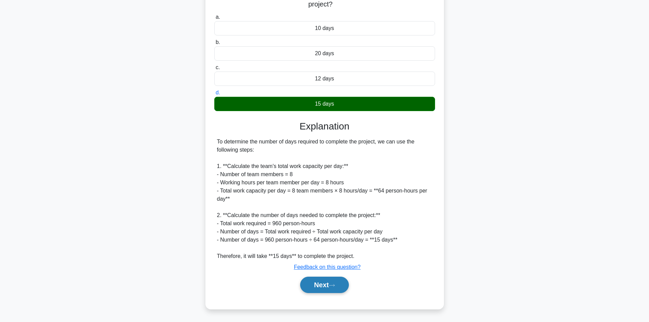
click at [332, 289] on button "Next" at bounding box center [324, 285] width 49 height 16
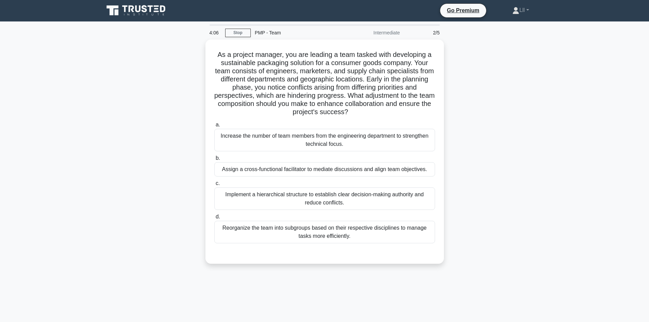
scroll to position [0, 0]
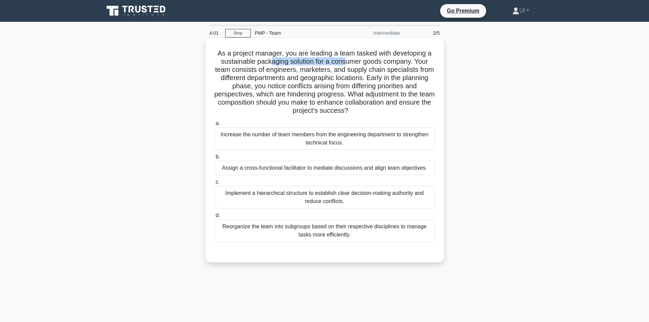
drag, startPoint x: 268, startPoint y: 59, endPoint x: 346, endPoint y: 62, distance: 78.7
click at [346, 62] on h5 "As a project manager, you are leading a team tasked with developing a sustainab…" at bounding box center [325, 82] width 222 height 66
click at [313, 76] on h5 "As a project manager, you are leading a team tasked with developing a sustainab…" at bounding box center [325, 82] width 222 height 66
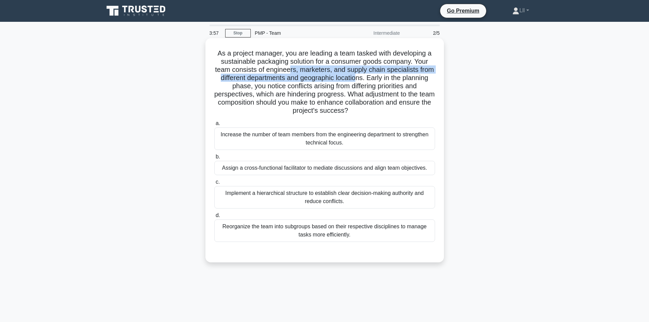
drag, startPoint x: 291, startPoint y: 71, endPoint x: 358, endPoint y: 81, distance: 68.3
click at [358, 81] on h5 "As a project manager, you are leading a team tasked with developing a sustainab…" at bounding box center [325, 82] width 222 height 66
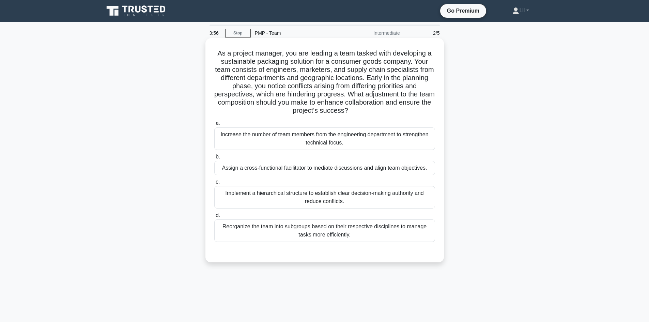
click at [391, 83] on h5 "As a project manager, you are leading a team tasked with developing a sustainab…" at bounding box center [325, 82] width 222 height 66
drag, startPoint x: 322, startPoint y: 76, endPoint x: 379, endPoint y: 75, distance: 56.5
click at [379, 75] on h5 "As a project manager, you are leading a team tasked with developing a sustainab…" at bounding box center [325, 82] width 222 height 66
click at [387, 75] on h5 "As a project manager, you are leading a team tasked with developing a sustainab…" at bounding box center [325, 82] width 222 height 66
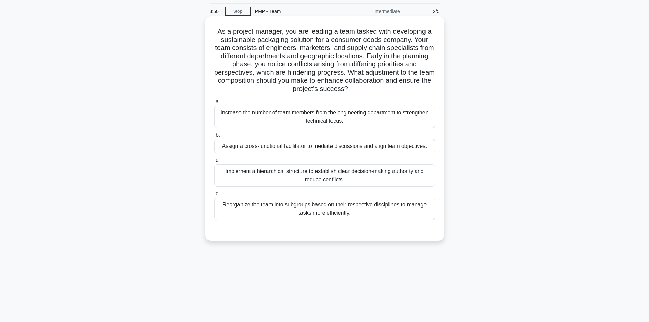
scroll to position [34, 0]
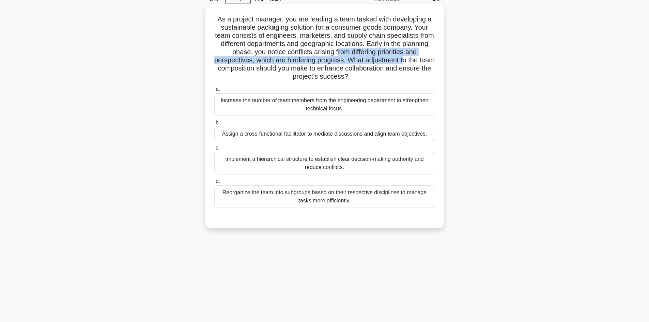
drag, startPoint x: 336, startPoint y: 50, endPoint x: 412, endPoint y: 59, distance: 76.5
click at [412, 59] on h5 "As a project manager, you are leading a team tasked with developing a sustainab…" at bounding box center [325, 48] width 222 height 66
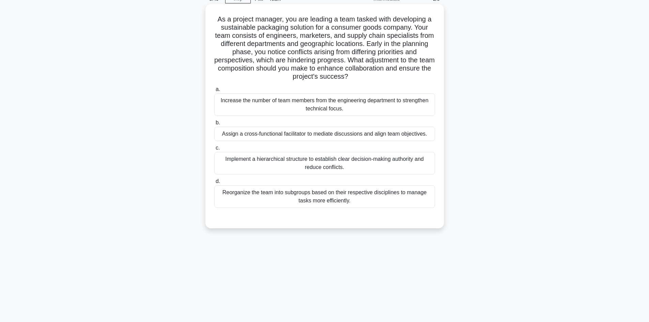
click at [408, 66] on h5 "As a project manager, you are leading a team tasked with developing a sustainab…" at bounding box center [325, 48] width 222 height 66
drag, startPoint x: 304, startPoint y: 62, endPoint x: 345, endPoint y: 62, distance: 40.9
click at [345, 62] on h5 "As a project manager, you are leading a team tasked with developing a sustainab…" at bounding box center [325, 48] width 222 height 66
click at [379, 66] on h5 "As a project manager, you are leading a team tasked with developing a sustainab…" at bounding box center [325, 48] width 222 height 66
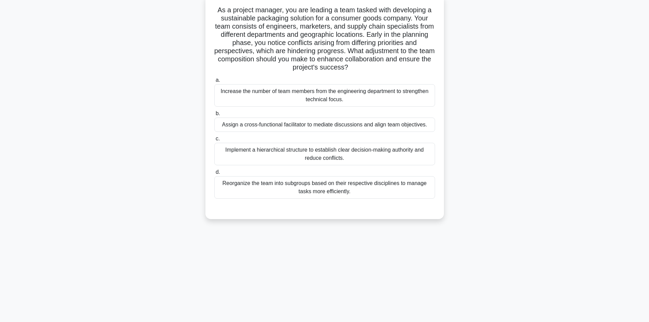
scroll to position [46, 0]
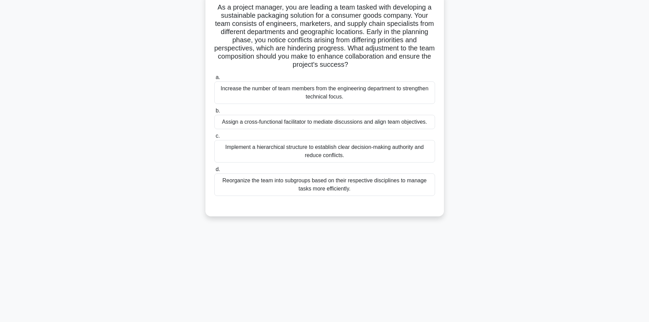
click at [317, 123] on div "Assign a cross-functional facilitator to mediate discussions and align team obj…" at bounding box center [324, 122] width 221 height 14
click at [214, 113] on input "b. Assign a cross-functional facilitator to mediate discussions and align team …" at bounding box center [214, 111] width 0 height 4
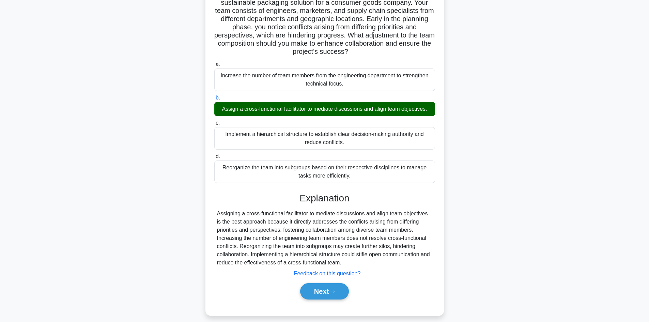
scroll to position [66, 0]
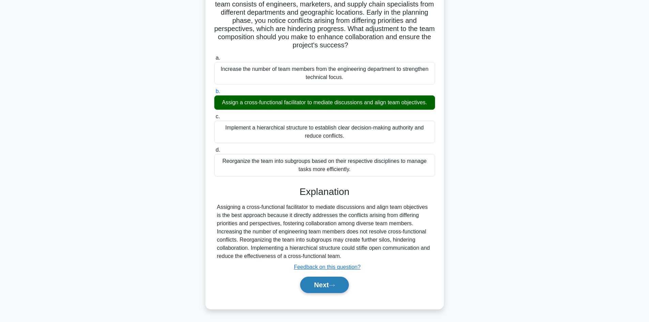
click at [330, 285] on button "Next" at bounding box center [324, 285] width 49 height 16
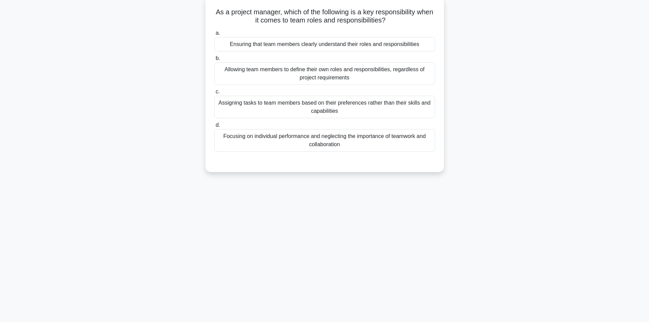
scroll to position [0, 0]
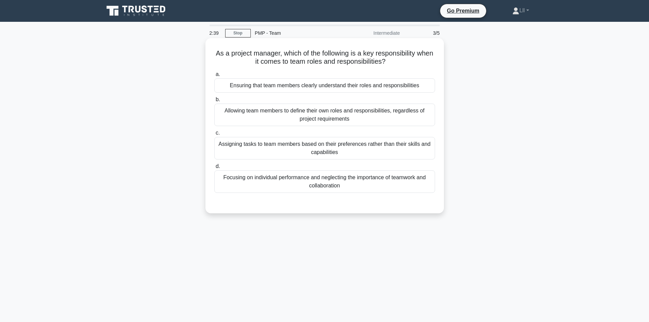
click at [331, 89] on div "Ensuring that team members clearly understand their roles and responsibilities" at bounding box center [324, 85] width 221 height 14
click at [214, 77] on input "a. Ensuring that team members clearly understand their roles and responsibiliti…" at bounding box center [214, 74] width 0 height 4
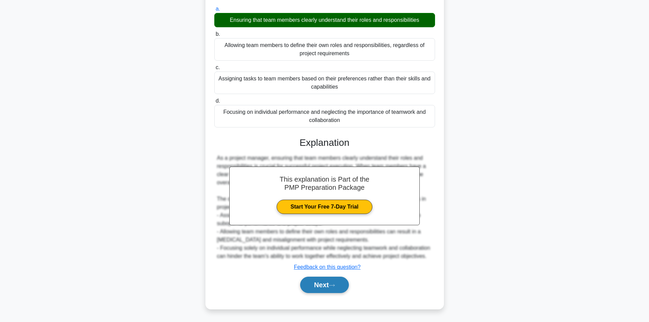
click at [349, 286] on button "Next" at bounding box center [324, 285] width 49 height 16
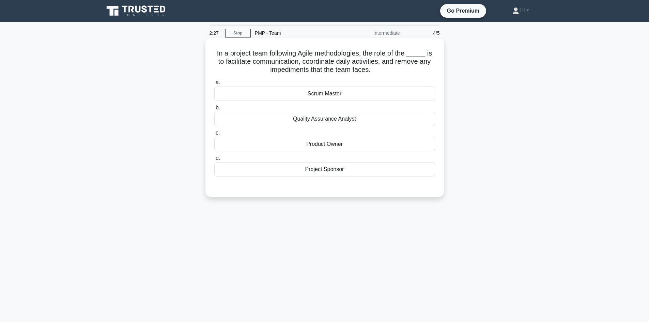
click at [280, 62] on h5 "In a project team following Agile methodologies, the role of the _____ is to fa…" at bounding box center [325, 61] width 222 height 25
click at [337, 97] on div "Scrum Master" at bounding box center [324, 94] width 221 height 14
click at [214, 85] on input "a. Scrum Master" at bounding box center [214, 82] width 0 height 4
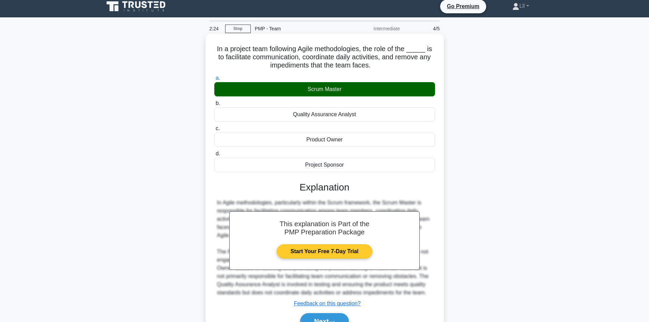
scroll to position [46, 0]
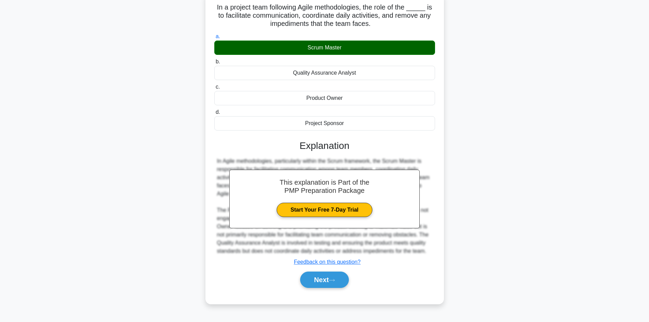
click at [331, 289] on div "Next" at bounding box center [324, 280] width 221 height 22
click at [328, 281] on button "Next" at bounding box center [324, 279] width 49 height 16
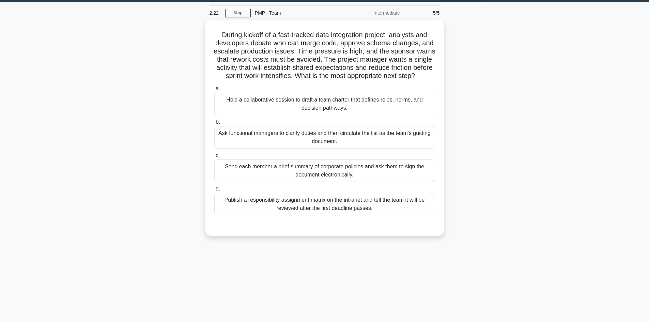
scroll to position [0, 0]
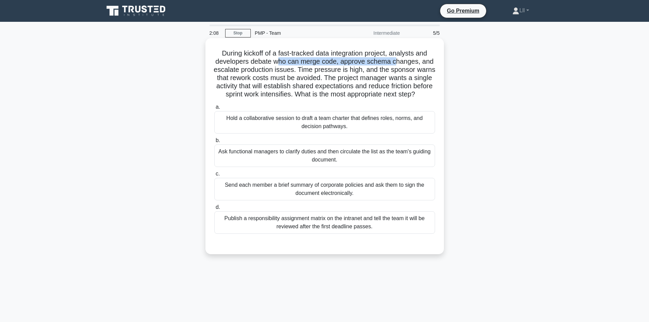
drag, startPoint x: 279, startPoint y: 64, endPoint x: 397, endPoint y: 63, distance: 118.5
click at [397, 63] on h5 "During kickoff of a fast-tracked data integration project, analysts and develop…" at bounding box center [325, 74] width 222 height 50
click at [400, 63] on h5 "During kickoff of a fast-tracked data integration project, analysts and develop…" at bounding box center [325, 74] width 222 height 50
drag, startPoint x: 307, startPoint y: 71, endPoint x: 352, endPoint y: 74, distance: 45.4
click at [352, 74] on h5 "During kickoff of a fast-tracked data integration project, analysts and develop…" at bounding box center [325, 74] width 222 height 50
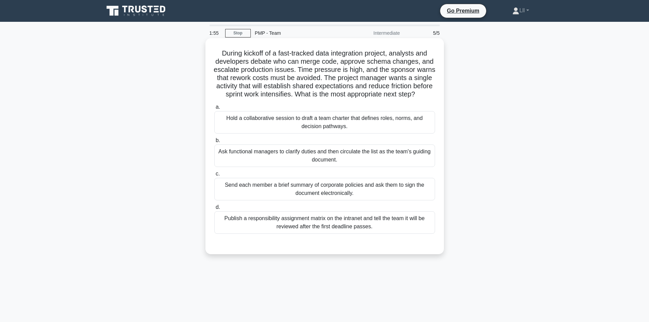
click at [357, 82] on h5 "During kickoff of a fast-tracked data integration project, analysts and develop…" at bounding box center [325, 74] width 222 height 50
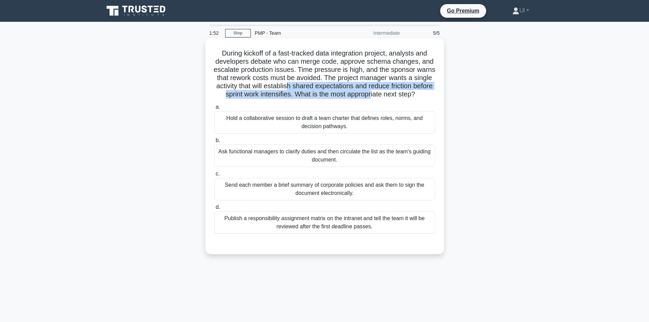
drag, startPoint x: 306, startPoint y: 88, endPoint x: 388, endPoint y: 94, distance: 82.0
click at [388, 94] on h5 "During kickoff of a fast-tracked data integration project, analysts and develop…" at bounding box center [325, 74] width 222 height 50
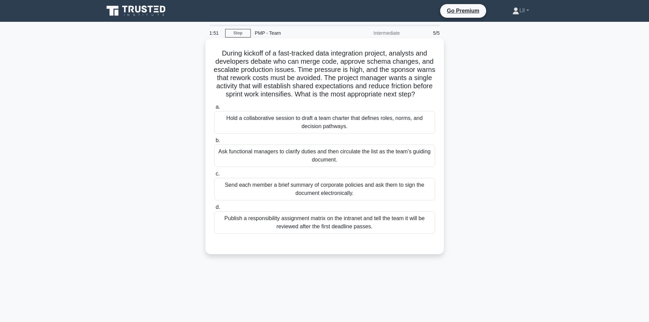
click at [396, 95] on h5 "During kickoff of a fast-tracked data integration project, analysts and develop…" at bounding box center [325, 74] width 222 height 50
drag, startPoint x: 318, startPoint y: 83, endPoint x: 368, endPoint y: 90, distance: 50.5
click at [350, 85] on h5 "During kickoff of a fast-tracked data integration project, analysts and develop…" at bounding box center [325, 74] width 222 height 50
click at [391, 92] on h5 "During kickoff of a fast-tracked data integration project, analysts and develop…" at bounding box center [325, 74] width 222 height 50
click at [310, 134] on div "Hold a collaborative session to draft a team charter that defines roles, norms,…" at bounding box center [324, 122] width 221 height 22
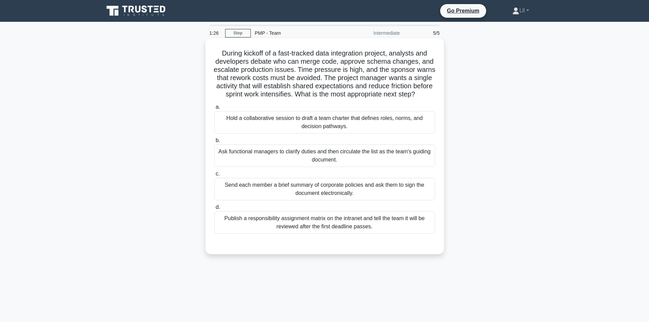
click at [214, 109] on input "a. Hold a collaborative session to draft a team charter that defines roles, nor…" at bounding box center [214, 107] width 0 height 4
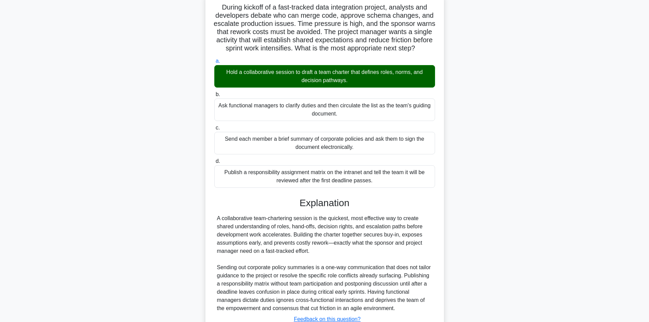
scroll to position [107, 0]
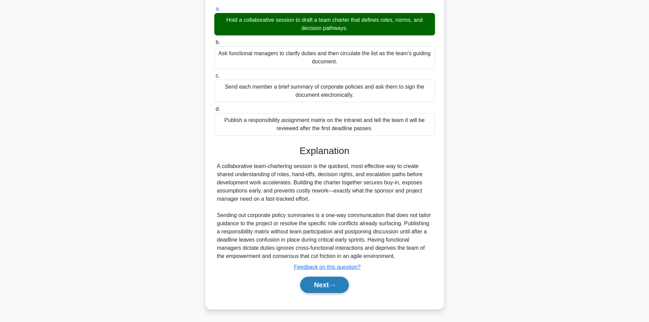
click at [340, 280] on button "Next" at bounding box center [324, 285] width 49 height 16
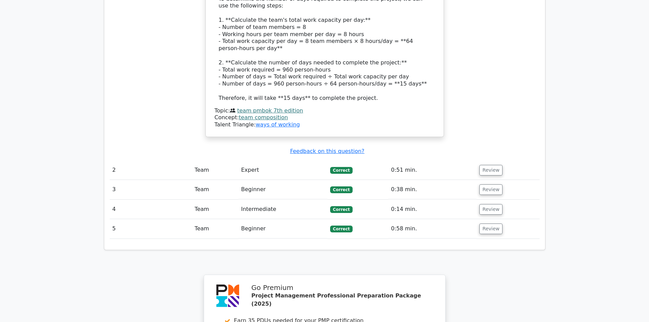
scroll to position [981, 0]
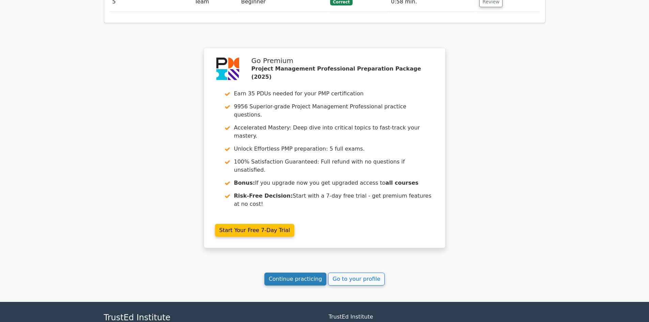
click at [310, 272] on link "Continue practicing" at bounding box center [295, 278] width 62 height 13
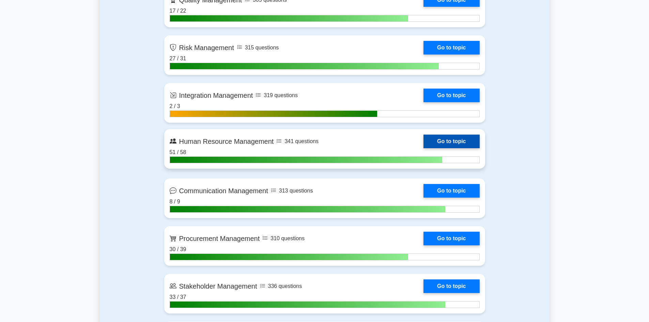
scroll to position [817, 0]
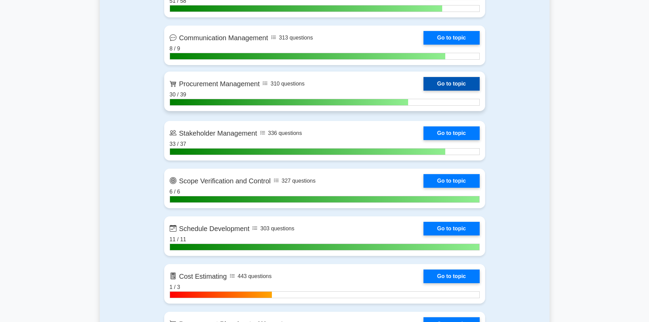
click at [450, 78] on link "Go to topic" at bounding box center [451, 84] width 56 height 14
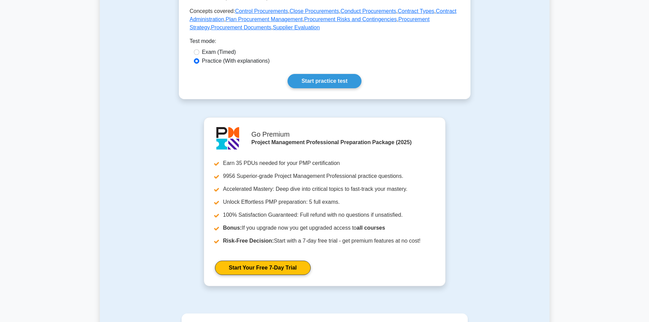
scroll to position [177, 0]
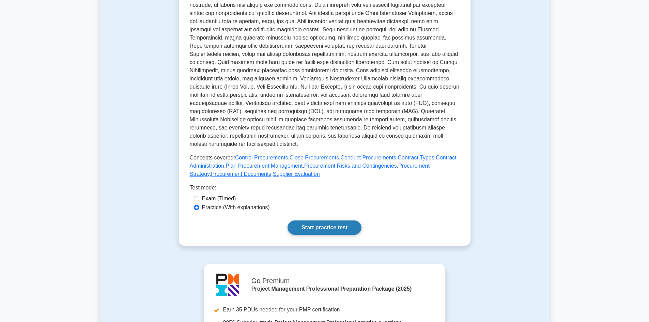
click at [339, 235] on link "Start practice test" at bounding box center [324, 227] width 74 height 14
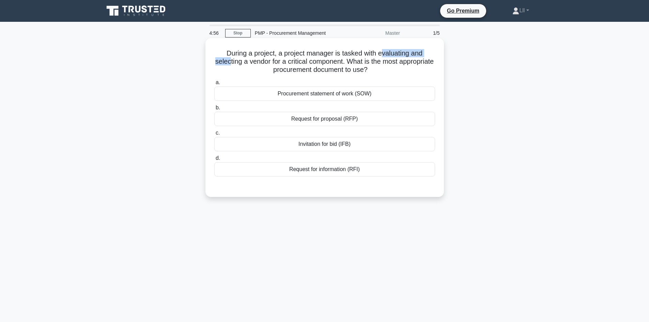
drag, startPoint x: 246, startPoint y: 58, endPoint x: 383, endPoint y: 56, distance: 136.6
click at [383, 56] on h5 "During a project, a project manager is tasked with evaluating and selecting a v…" at bounding box center [325, 61] width 222 height 25
click at [384, 67] on h5 "During a project, a project manager is tasked with evaluating and selecting a v…" at bounding box center [325, 61] width 222 height 25
click at [292, 71] on h5 "During a project, a project manager is tasked with evaluating and selecting a v…" at bounding box center [325, 61] width 222 height 25
click at [338, 121] on div "Request for proposal (RFP)" at bounding box center [324, 119] width 221 height 14
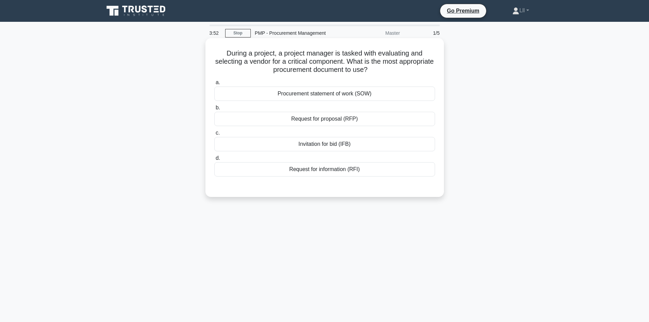
click at [214, 110] on input "b. Request for proposal (RFP)" at bounding box center [214, 108] width 0 height 4
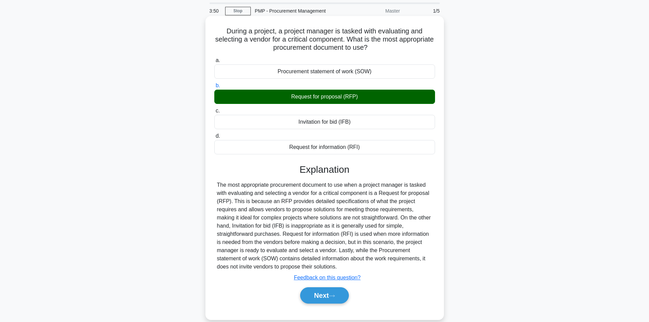
scroll to position [34, 0]
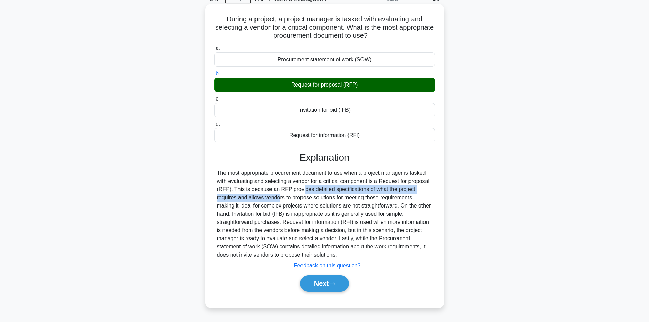
drag, startPoint x: 271, startPoint y: 190, endPoint x: 439, endPoint y: 189, distance: 167.2
click at [439, 189] on div "During a project, a project manager is tasked with evaluating and selecting a v…" at bounding box center [324, 156] width 233 height 298
click at [436, 200] on div "During a project, a project manager is tasked with evaluating and selecting a v…" at bounding box center [324, 156] width 233 height 298
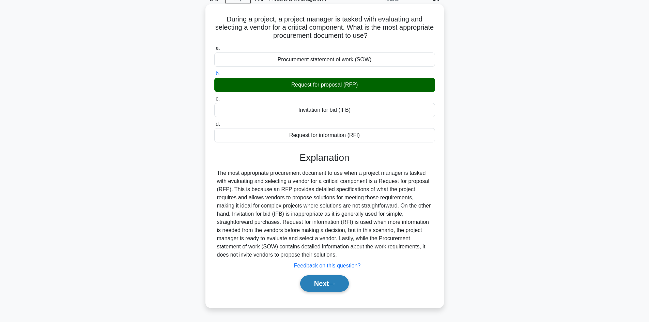
click at [343, 278] on button "Next" at bounding box center [324, 283] width 49 height 16
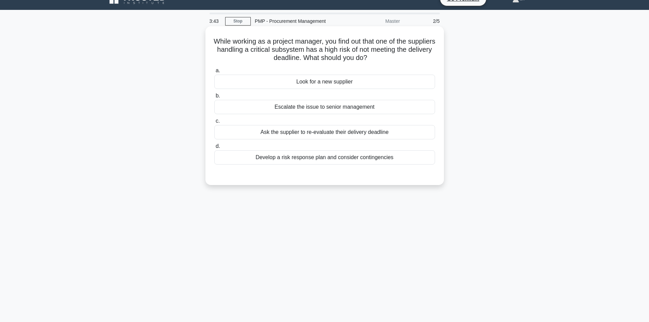
scroll to position [0, 0]
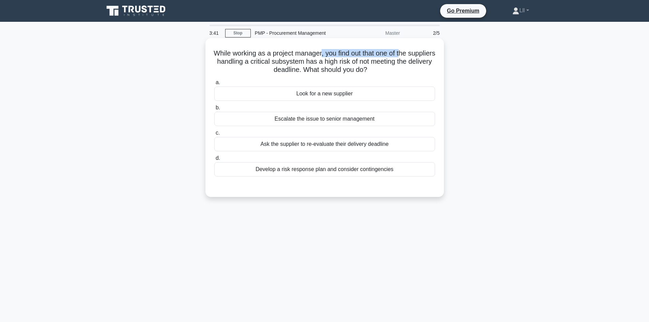
drag, startPoint x: 336, startPoint y: 54, endPoint x: 417, endPoint y: 54, distance: 81.4
click at [417, 54] on h5 "While working as a project manager, you find out that one of the suppliers hand…" at bounding box center [325, 61] width 222 height 25
click at [430, 64] on h5 "While working as a project manager, you find out that one of the suppliers hand…" at bounding box center [325, 61] width 222 height 25
click at [277, 62] on h5 "While working as a project manager, you find out that one of the suppliers hand…" at bounding box center [325, 61] width 222 height 25
click at [364, 61] on h5 "While working as a project manager, you find out that one of the suppliers hand…" at bounding box center [325, 61] width 222 height 25
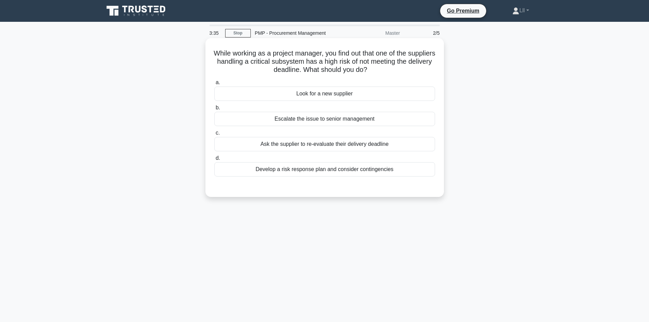
click at [321, 67] on h5 "While working as a project manager, you find out that one of the suppliers hand…" at bounding box center [325, 61] width 222 height 25
click at [362, 172] on div "Develop a risk response plan and consider contingencies" at bounding box center [324, 169] width 221 height 14
click at [214, 160] on input "d. Develop a risk response plan and consider contingencies" at bounding box center [214, 158] width 0 height 4
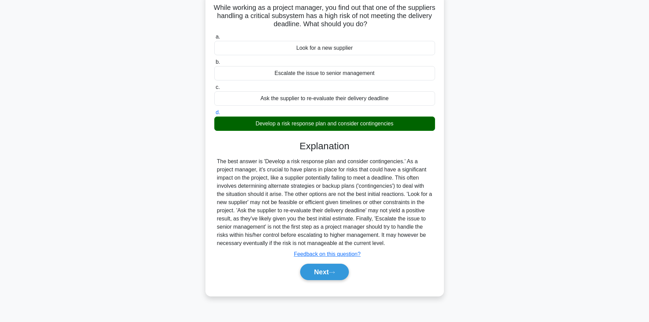
scroll to position [46, 0]
click at [331, 272] on button "Next" at bounding box center [324, 271] width 49 height 16
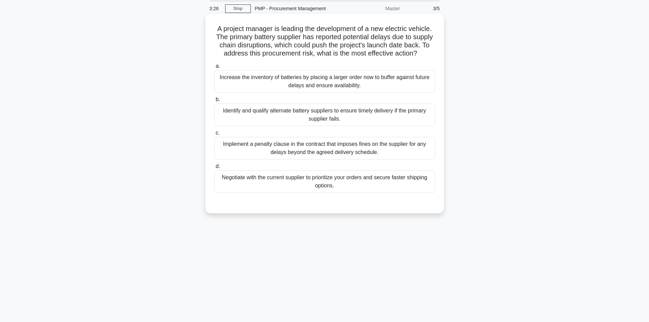
scroll to position [0, 0]
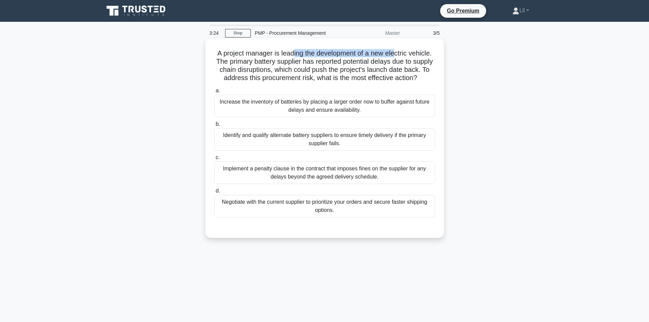
drag, startPoint x: 293, startPoint y: 55, endPoint x: 396, endPoint y: 50, distance: 103.0
click at [396, 50] on h5 "A project manager is leading the development of a new electric vehicle. The pri…" at bounding box center [325, 65] width 222 height 33
click at [415, 61] on h5 "A project manager is leading the development of a new electric vehicle. The pri…" at bounding box center [325, 65] width 222 height 33
click at [315, 68] on h5 "A project manager is leading the development of a new electric vehicle. The pri…" at bounding box center [325, 65] width 222 height 33
drag, startPoint x: 316, startPoint y: 76, endPoint x: 348, endPoint y: 76, distance: 32.7
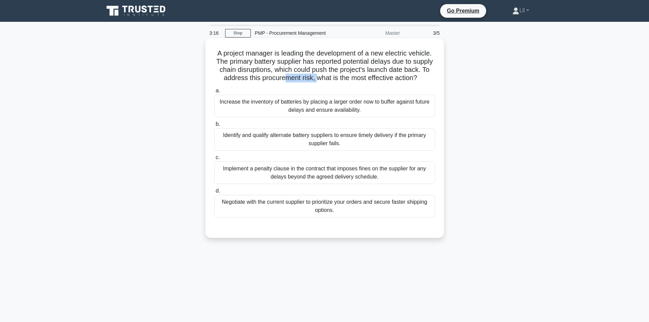
click at [348, 76] on h5 "A project manager is leading the development of a new electric vehicle. The pri…" at bounding box center [325, 65] width 222 height 33
click at [385, 81] on h5 "A project manager is leading the development of a new electric vehicle. The pri…" at bounding box center [325, 65] width 222 height 33
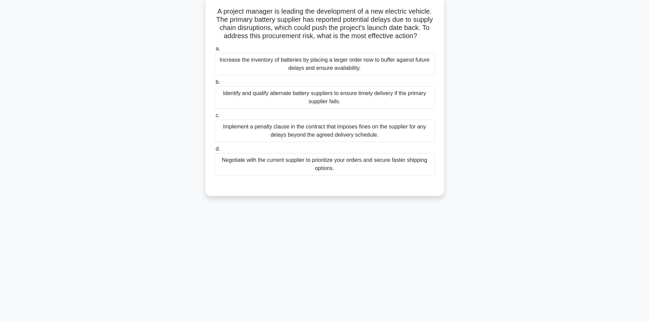
scroll to position [46, 0]
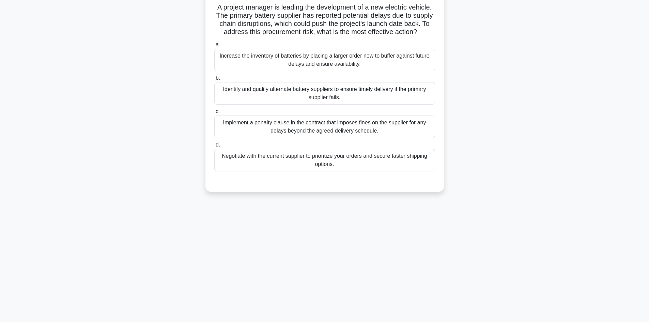
click at [349, 104] on div "Identify and qualify alternate battery suppliers to ensure timely delivery if t…" at bounding box center [324, 93] width 221 height 22
click at [214, 80] on input "b. Identify and qualify alternate battery suppliers to ensure timely delivery i…" at bounding box center [214, 78] width 0 height 4
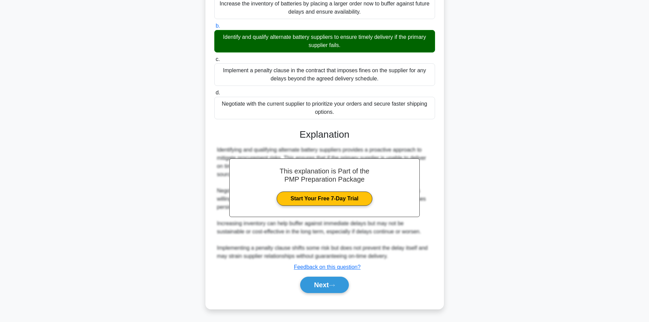
scroll to position [107, 0]
click at [339, 283] on button "Next" at bounding box center [324, 285] width 49 height 16
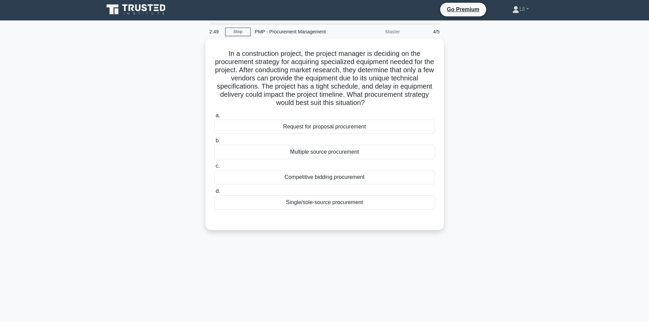
scroll to position [0, 0]
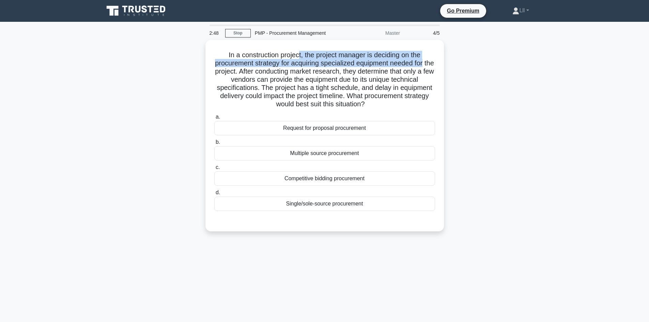
drag, startPoint x: 297, startPoint y: 56, endPoint x: 444, endPoint y: 60, distance: 147.5
click at [444, 60] on div "In a construction project, the project manager is deciding on the procurement s…" at bounding box center [325, 140] width 450 height 200
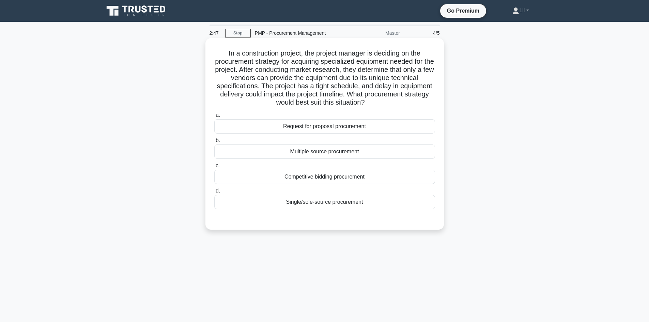
click at [411, 77] on h5 "In a construction project, the project manager is deciding on the procurement s…" at bounding box center [325, 78] width 222 height 58
click at [359, 65] on h5 "In a construction project, the project manager is deciding on the procurement s…" at bounding box center [325, 78] width 222 height 58
drag, startPoint x: 311, startPoint y: 74, endPoint x: 412, endPoint y: 74, distance: 101.2
click at [412, 74] on h5 "In a construction project, the project manager is deciding on the procurement s…" at bounding box center [325, 78] width 222 height 58
click at [362, 83] on h5 "In a construction project, the project manager is deciding on the procurement s…" at bounding box center [325, 78] width 222 height 58
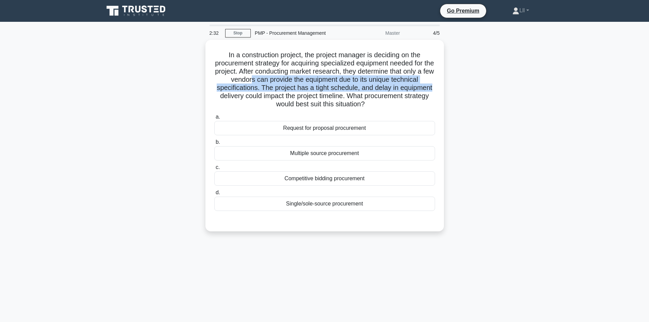
drag, startPoint x: 259, startPoint y: 78, endPoint x: 481, endPoint y: 87, distance: 222.3
click at [481, 87] on div "In a construction project, the project manager is deciding on the procurement s…" at bounding box center [325, 140] width 450 height 200
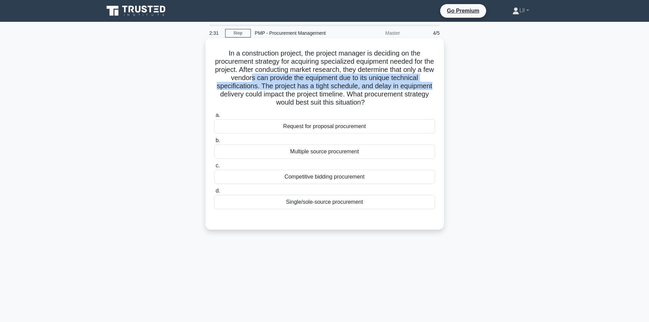
click at [441, 87] on div "In a construction project, the project manager is deciding on the procurement s…" at bounding box center [324, 133] width 238 height 191
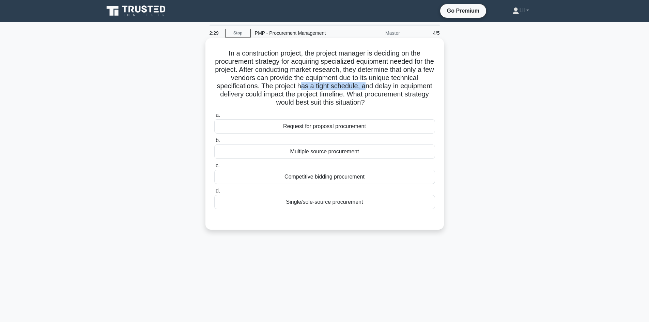
drag, startPoint x: 302, startPoint y: 86, endPoint x: 367, endPoint y: 86, distance: 65.1
click at [367, 86] on h5 "In a construction project, the project manager is deciding on the procurement s…" at bounding box center [325, 78] width 222 height 58
click at [396, 87] on h5 "In a construction project, the project manager is deciding on the procurement s…" at bounding box center [325, 78] width 222 height 58
drag, startPoint x: 372, startPoint y: 91, endPoint x: 413, endPoint y: 96, distance: 41.5
click at [413, 96] on h5 "In a construction project, the project manager is deciding on the procurement s…" at bounding box center [325, 78] width 222 height 58
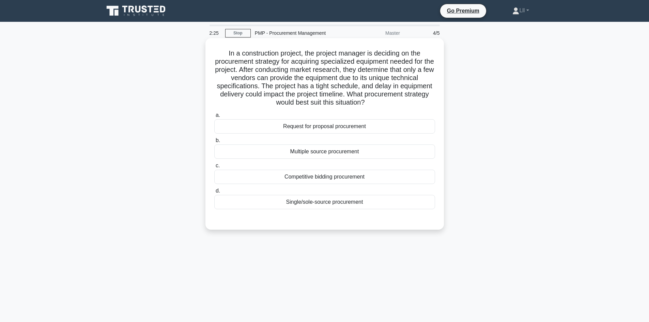
click at [407, 106] on h5 "In a construction project, the project manager is deciding on the procurement s…" at bounding box center [325, 78] width 222 height 58
drag, startPoint x: 320, startPoint y: 85, endPoint x: 409, endPoint y: 85, distance: 88.9
click at [409, 85] on h5 "In a construction project, the project manager is deciding on the procurement s…" at bounding box center [325, 78] width 222 height 58
click at [434, 93] on h5 "In a construction project, the project manager is deciding on the procurement s…" at bounding box center [325, 78] width 222 height 58
click at [345, 155] on div "Multiple source procurement" at bounding box center [324, 151] width 221 height 14
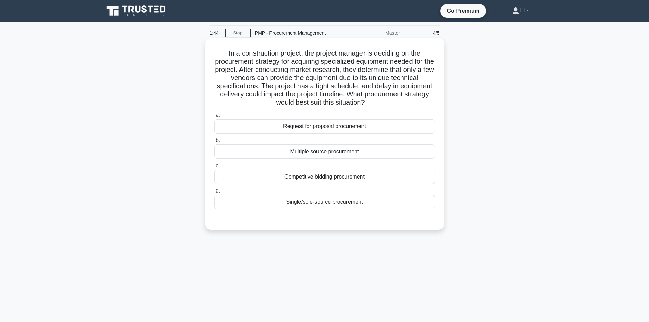
click at [214, 143] on input "b. Multiple source procurement" at bounding box center [214, 140] width 0 height 4
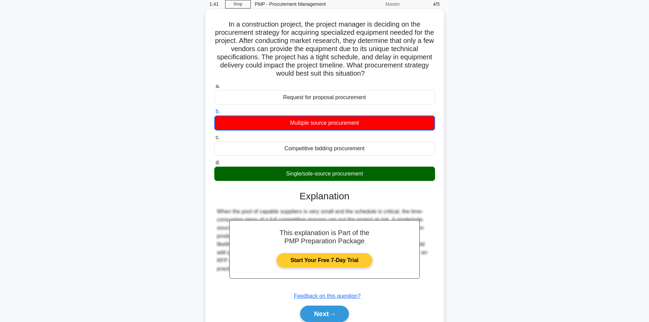
scroll to position [58, 0]
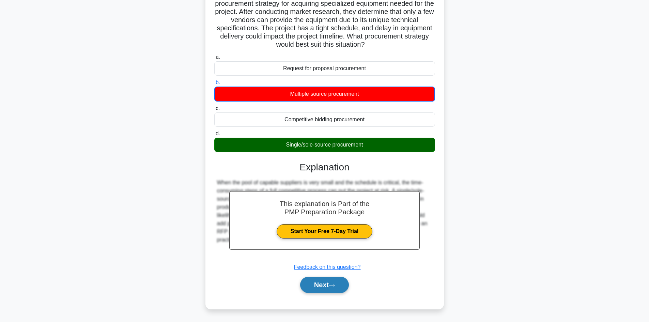
click at [329, 285] on button "Next" at bounding box center [324, 285] width 49 height 16
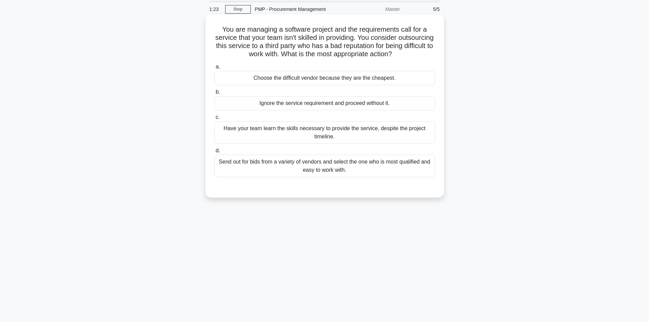
scroll to position [12, 0]
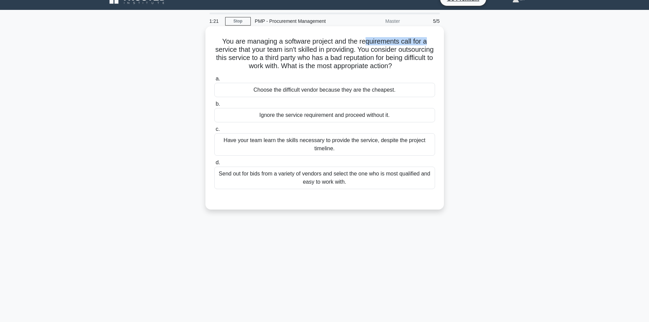
drag, startPoint x: 365, startPoint y: 38, endPoint x: 442, endPoint y: 38, distance: 77.7
click at [442, 38] on div "You are managing a software project and the requirements call for a service tha…" at bounding box center [324, 117] width 238 height 183
click at [435, 51] on h5 "You are managing a software project and the requirements call for a service tha…" at bounding box center [325, 53] width 222 height 33
drag, startPoint x: 336, startPoint y: 51, endPoint x: 364, endPoint y: 53, distance: 28.0
click at [364, 53] on h5 "You are managing a software project and the requirements call for a service tha…" at bounding box center [325, 53] width 222 height 33
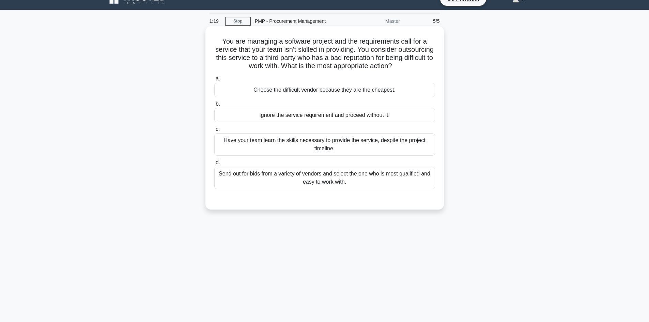
click at [374, 60] on h5 "You are managing a software project and the requirements call for a service tha…" at bounding box center [325, 53] width 222 height 33
drag, startPoint x: 254, startPoint y: 47, endPoint x: 366, endPoint y: 49, distance: 112.4
click at [366, 49] on h5 "You are managing a software project and the requirements call for a service tha…" at bounding box center [325, 53] width 222 height 33
click at [398, 54] on h5 "You are managing a software project and the requirements call for a service tha…" at bounding box center [325, 53] width 222 height 33
click at [370, 182] on div "Send out for bids from a variety of vendors and select the one who is most qual…" at bounding box center [324, 178] width 221 height 22
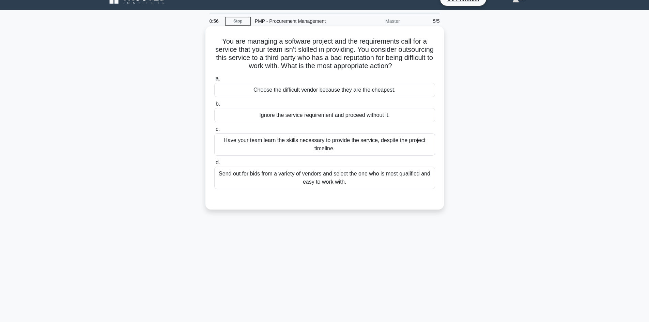
click at [214, 165] on input "d. Send out for bids from a variety of vendors and select the one who is most q…" at bounding box center [214, 162] width 0 height 4
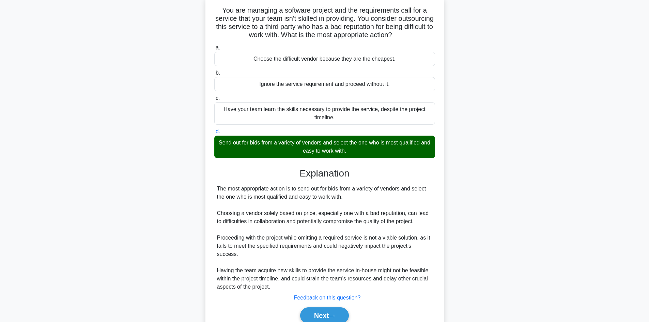
scroll to position [74, 0]
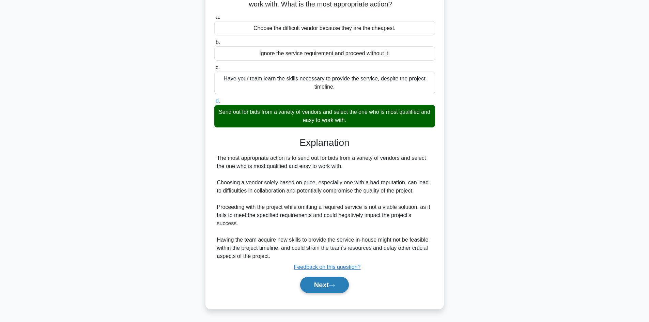
click at [347, 285] on button "Next" at bounding box center [324, 285] width 49 height 16
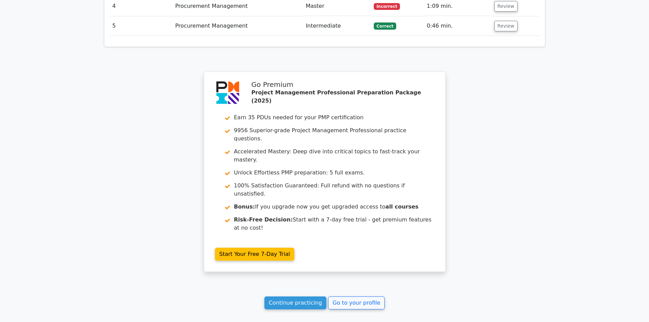
scroll to position [937, 0]
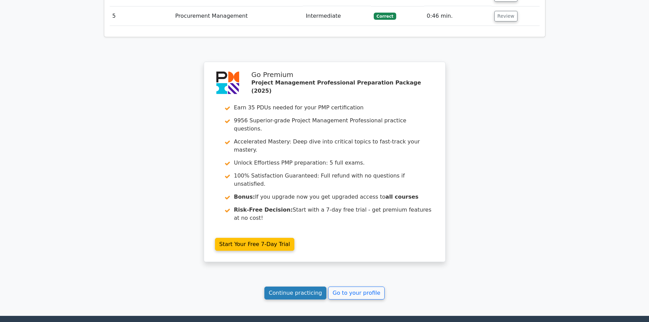
click at [297, 286] on link "Continue practicing" at bounding box center [295, 292] width 62 height 13
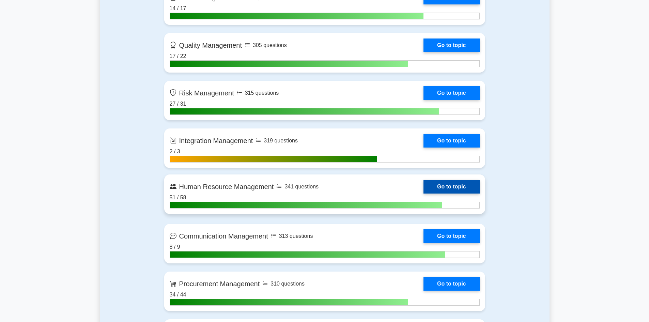
scroll to position [715, 0]
